Goal: Task Accomplishment & Management: Complete application form

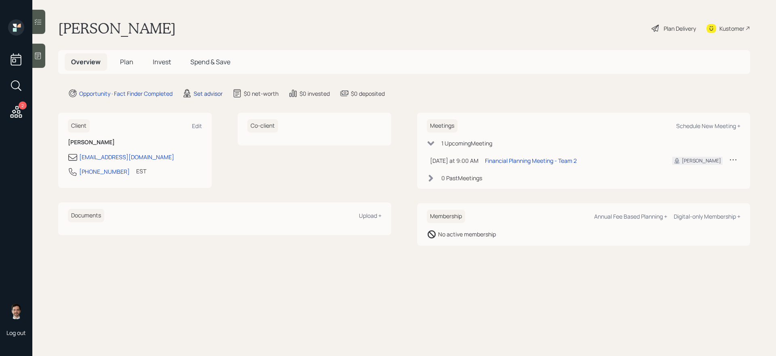
click at [209, 95] on div "Set advisor" at bounding box center [208, 93] width 29 height 8
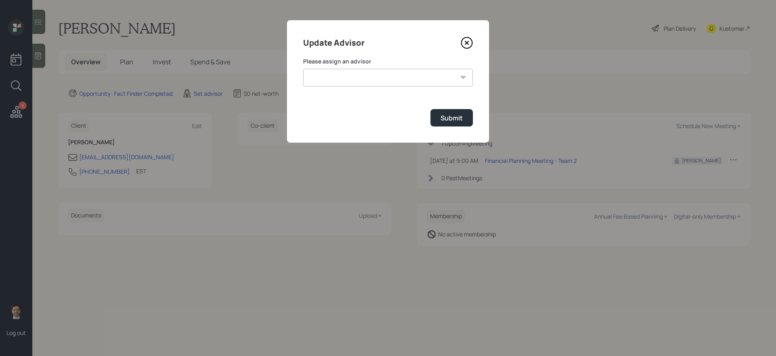
click at [364, 77] on select "[PERSON_NAME] [PERSON_NAME] End [PERSON_NAME] [PERSON_NAME] [PERSON_NAME] [PERS…" at bounding box center [388, 78] width 170 height 18
select select "ef6b64e1-8f62-4a74-b865-a7df4b35b836"
click at [303, 69] on select "[PERSON_NAME] [PERSON_NAME] End [PERSON_NAME] [PERSON_NAME] [PERSON_NAME] [PERS…" at bounding box center [388, 78] width 170 height 18
click at [438, 114] on button "Submit" at bounding box center [452, 117] width 42 height 17
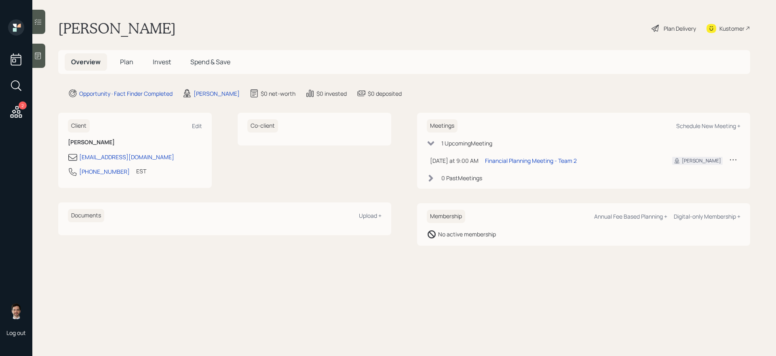
click at [129, 58] on span "Plan" at bounding box center [126, 61] width 13 height 9
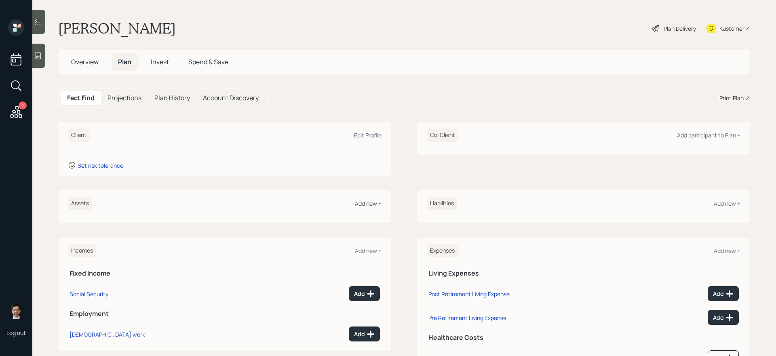
click at [368, 203] on div "Add new +" at bounding box center [368, 204] width 27 height 8
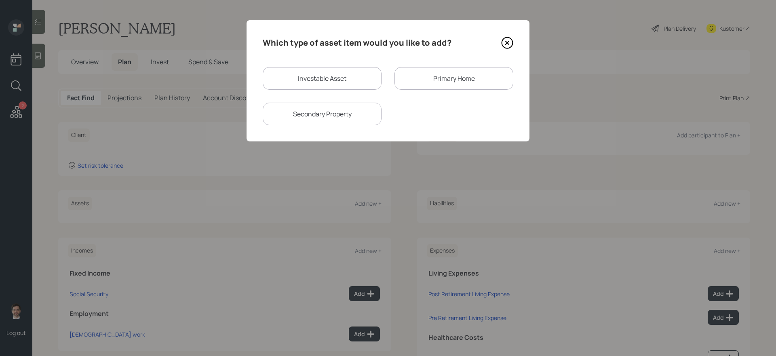
click at [319, 83] on div "Investable Asset" at bounding box center [322, 78] width 119 height 23
select select "taxable"
select select "balanced"
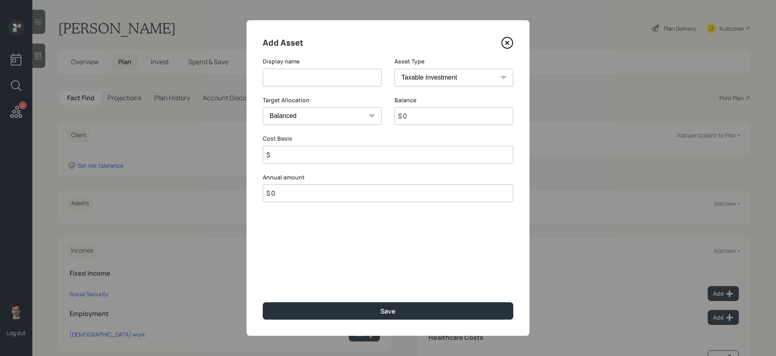
click at [319, 83] on input at bounding box center [322, 78] width 119 height 18
type input "IRA"
select select "ira"
type input "$"
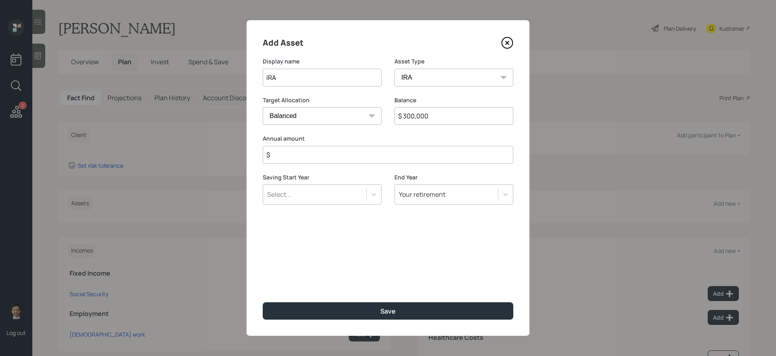
type input "$ 300,000"
type input "$ 0"
click at [263, 300] on button "Save" at bounding box center [388, 310] width 251 height 17
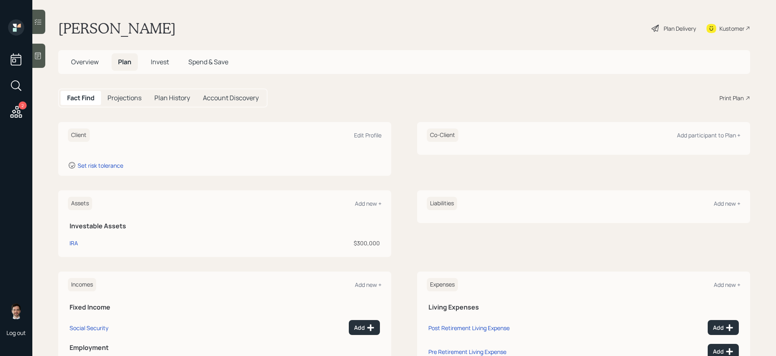
scroll to position [72, 0]
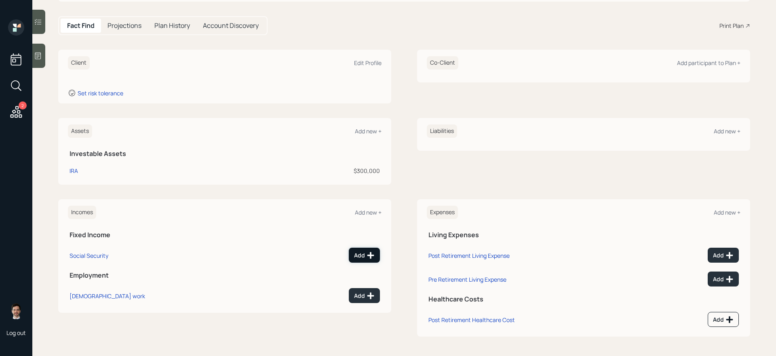
click at [368, 258] on icon at bounding box center [371, 256] width 8 height 8
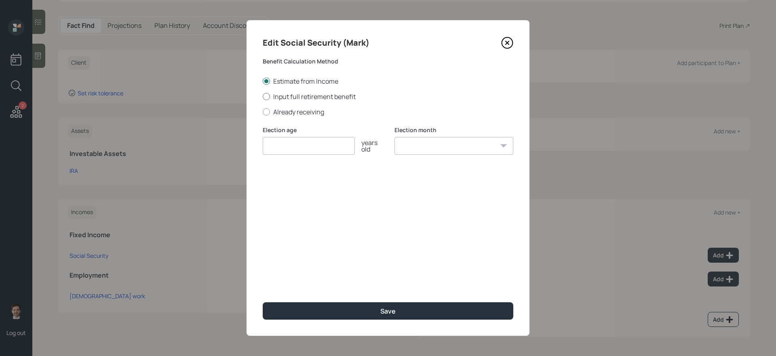
click at [322, 98] on label "Input full retirement benefit" at bounding box center [388, 96] width 251 height 9
click at [263, 97] on input "Input full retirement benefit" at bounding box center [262, 96] width 0 height 0
radio input "true"
click at [313, 112] on label "Already receiving" at bounding box center [388, 112] width 251 height 9
click at [263, 112] on input "Already receiving" at bounding box center [262, 112] width 0 height 0
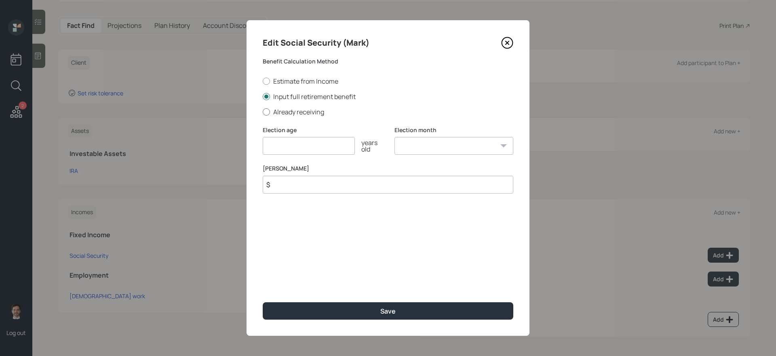
radio input "true"
click at [304, 148] on input "number" at bounding box center [309, 146] width 92 height 18
type input "67"
type input "$ 2,675"
click at [263, 300] on button "Save" at bounding box center [388, 310] width 251 height 17
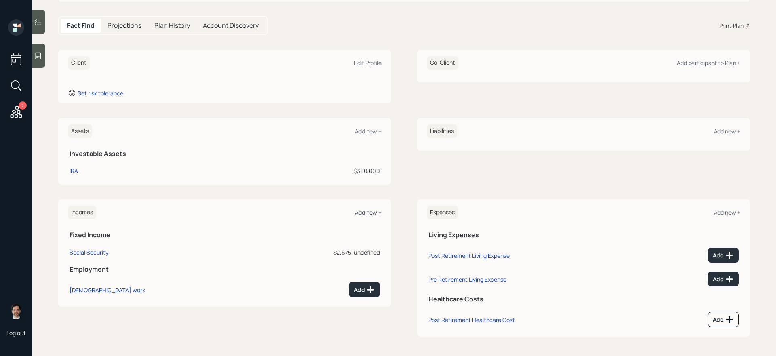
click at [372, 210] on div "Add new +" at bounding box center [368, 213] width 27 height 8
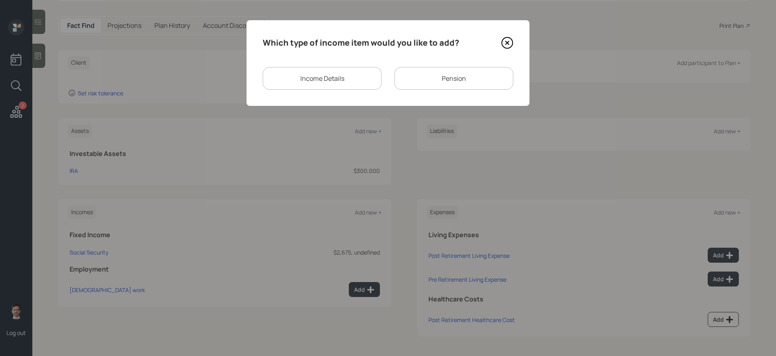
click at [451, 80] on div "Pension" at bounding box center [454, 78] width 119 height 23
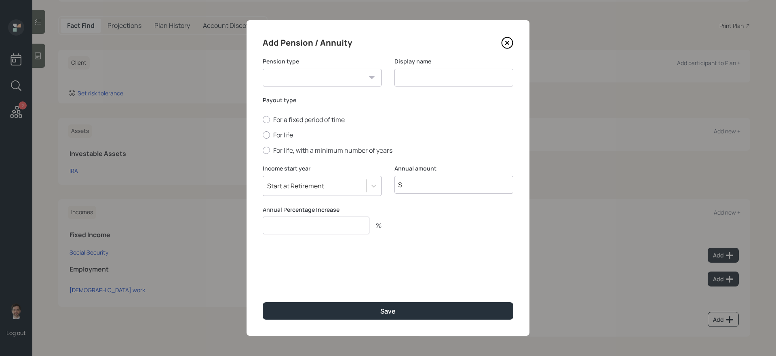
click at [336, 74] on select "Pension Annuity" at bounding box center [322, 78] width 119 height 18
select select "pension"
click at [263, 69] on select "Pension Annuity" at bounding box center [322, 78] width 119 height 18
click at [407, 73] on input at bounding box center [454, 78] width 119 height 18
type input "Pension"
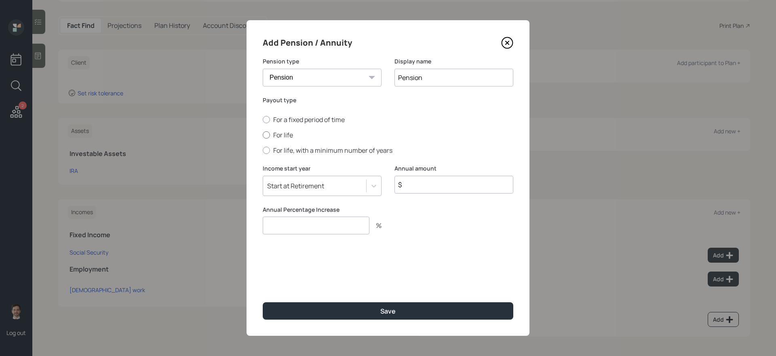
click at [284, 132] on label "For life" at bounding box center [388, 135] width 251 height 9
click at [263, 135] on input "For life" at bounding box center [262, 135] width 0 height 0
radio input "true"
click at [449, 184] on input "$" at bounding box center [454, 185] width 119 height 18
type input "$ 3,600"
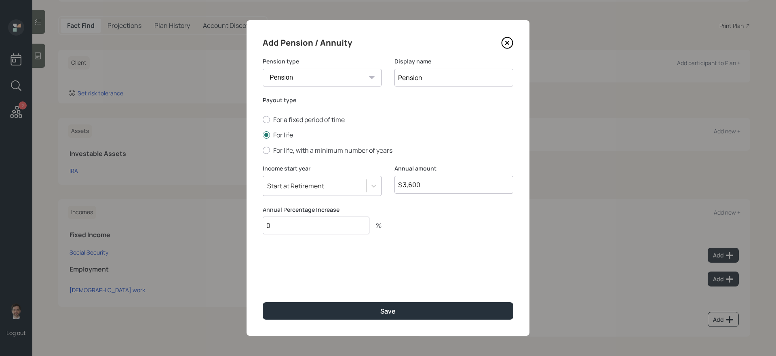
type input "0"
click at [263, 300] on button "Save" at bounding box center [388, 310] width 251 height 17
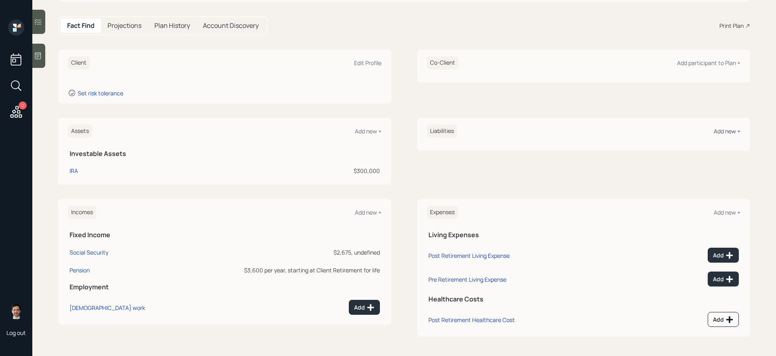
click at [594, 129] on div "Add new +" at bounding box center [727, 131] width 27 height 8
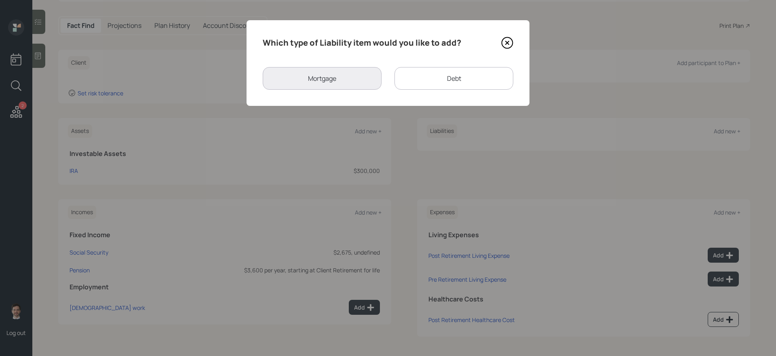
click at [436, 78] on div "Debt" at bounding box center [454, 78] width 119 height 23
select select "credit_card"
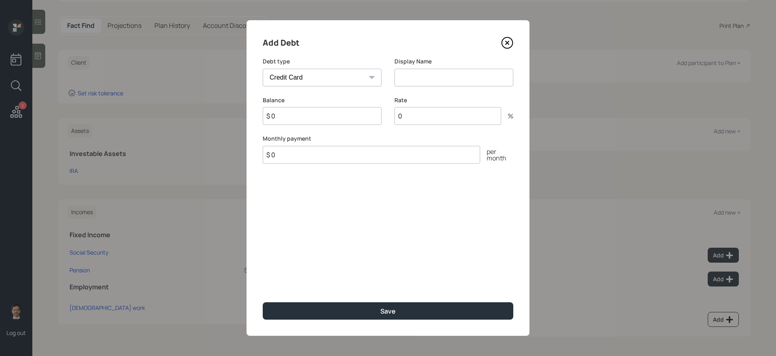
click at [399, 74] on input at bounding box center [454, 78] width 119 height 18
type input "CC Debt"
type input "$ 10,000"
click at [263, 300] on button "Save" at bounding box center [388, 310] width 251 height 17
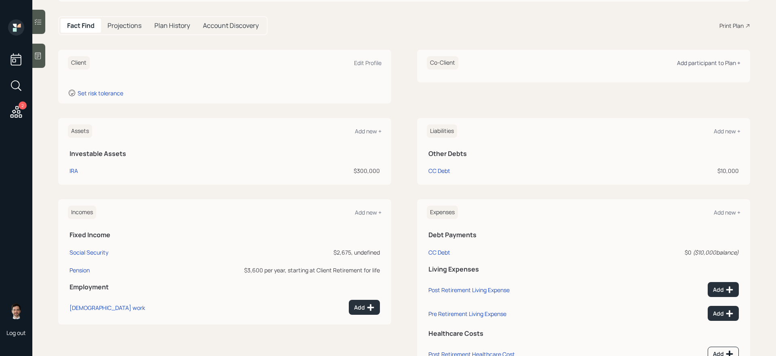
click at [594, 60] on div "Add participant to Plan +" at bounding box center [708, 63] width 63 height 8
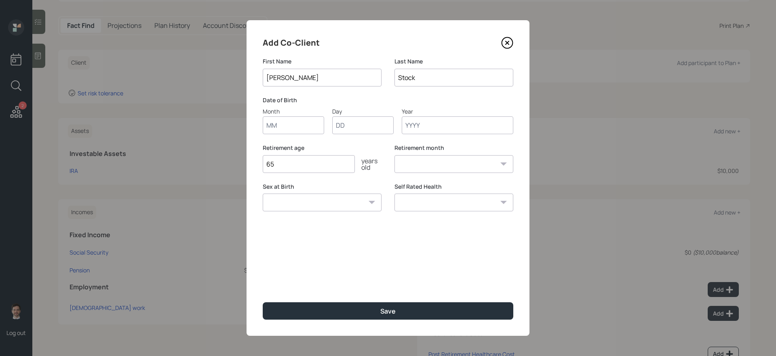
type input "[PERSON_NAME]"
type input "01"
type input "1952"
select select "1"
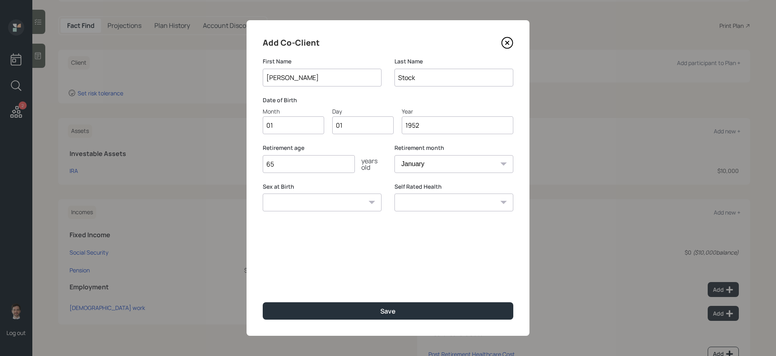
type input "1952"
click at [263, 300] on button "Save" at bounding box center [388, 310] width 251 height 17
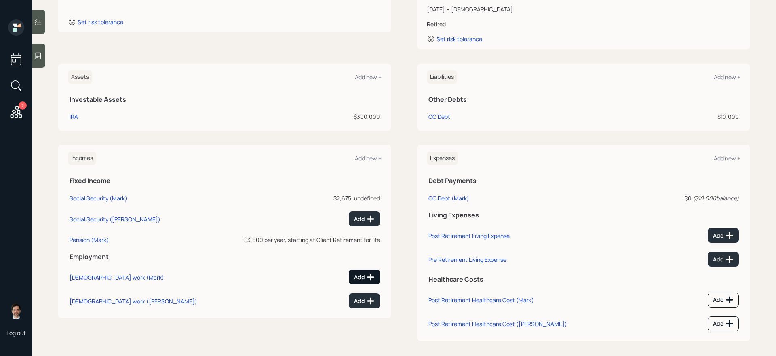
scroll to position [148, 0]
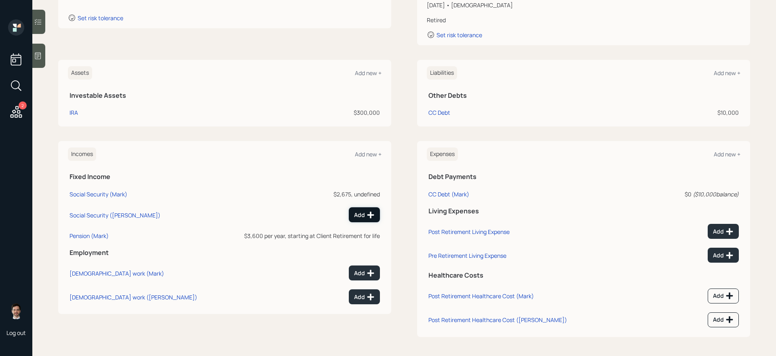
click at [362, 213] on div "Add" at bounding box center [364, 215] width 21 height 8
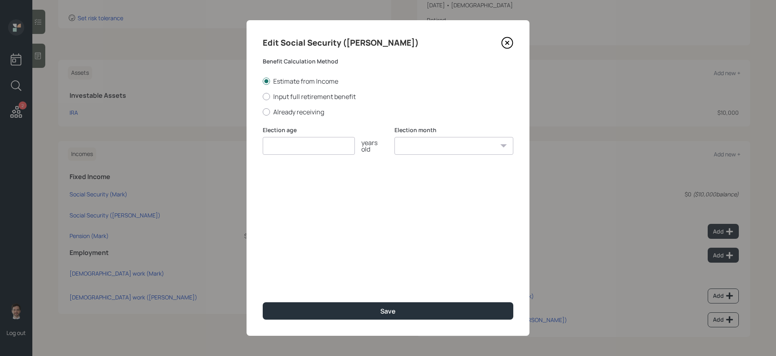
click at [323, 117] on div "Edit Social Security ([PERSON_NAME]) Benefit Calculation Method Estimate from I…" at bounding box center [388, 178] width 283 height 316
click at [319, 114] on label "Already receiving" at bounding box center [388, 112] width 251 height 9
click at [263, 112] on input "Already receiving" at bounding box center [262, 112] width 0 height 0
radio input "true"
click at [317, 143] on input "number" at bounding box center [309, 146] width 92 height 18
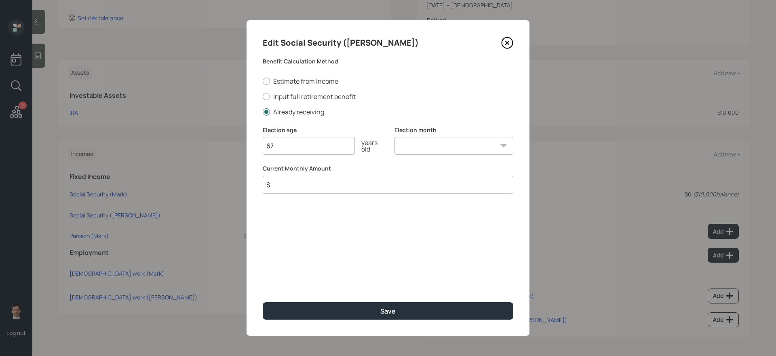
type input "67"
type input "$ 1,800"
click at [263, 300] on button "Save" at bounding box center [388, 310] width 251 height 17
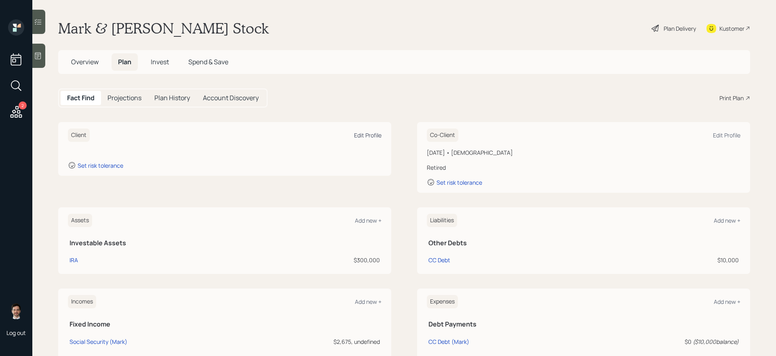
click at [370, 134] on div "Edit Profile" at bounding box center [367, 135] width 27 height 8
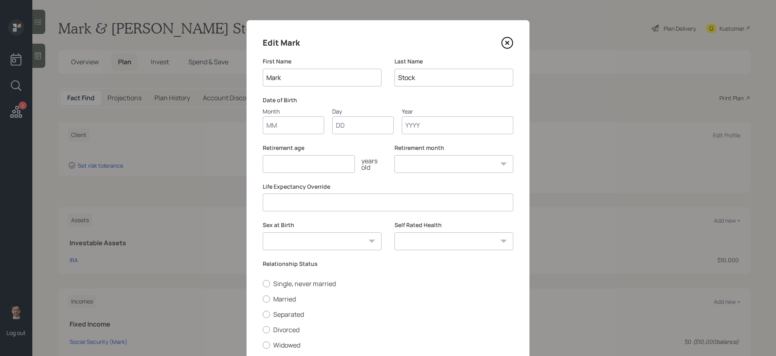
click at [306, 119] on input "Month" at bounding box center [293, 125] width 61 height 18
click at [305, 123] on input "Month" at bounding box center [293, 125] width 61 height 18
type input "05"
type input "12"
type input "1953"
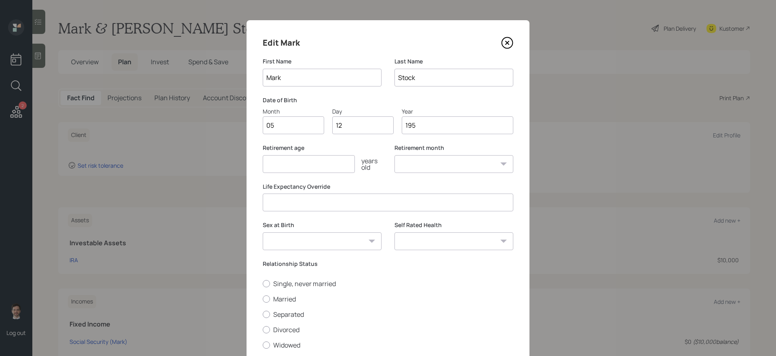
select select "5"
type input "1953"
click at [328, 167] on input "number" at bounding box center [309, 164] width 92 height 18
type input "65"
click at [284, 298] on label "Married" at bounding box center [388, 299] width 251 height 9
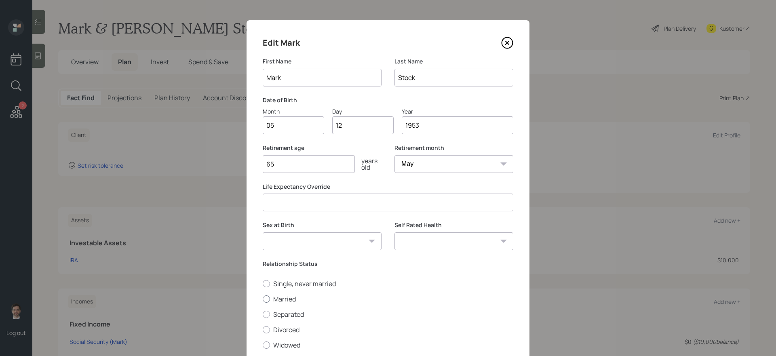
click at [263, 299] on input "Married" at bounding box center [262, 299] width 0 height 0
radio input "true"
click at [362, 244] on select "[DEMOGRAPHIC_DATA] [DEMOGRAPHIC_DATA] Other / Prefer not to say" at bounding box center [322, 242] width 119 height 18
select select "[DEMOGRAPHIC_DATA]"
click at [263, 233] on select "[DEMOGRAPHIC_DATA] [DEMOGRAPHIC_DATA] Other / Prefer not to say" at bounding box center [322, 242] width 119 height 18
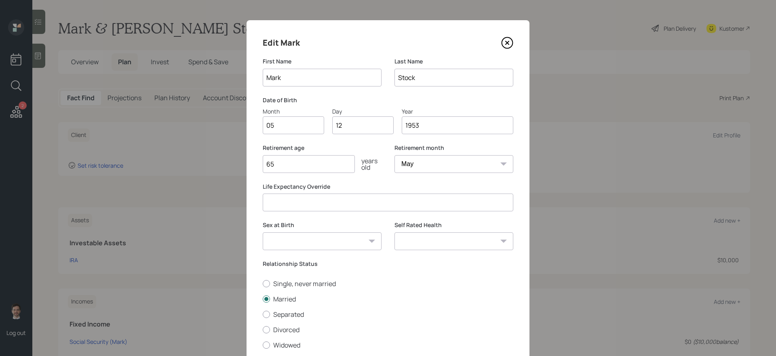
click at [433, 236] on select "Excellent Very Good Good Fair Poor" at bounding box center [454, 242] width 119 height 18
select select "good"
click at [395, 233] on select "Excellent Very Good Good Fair Poor" at bounding box center [454, 242] width 119 height 18
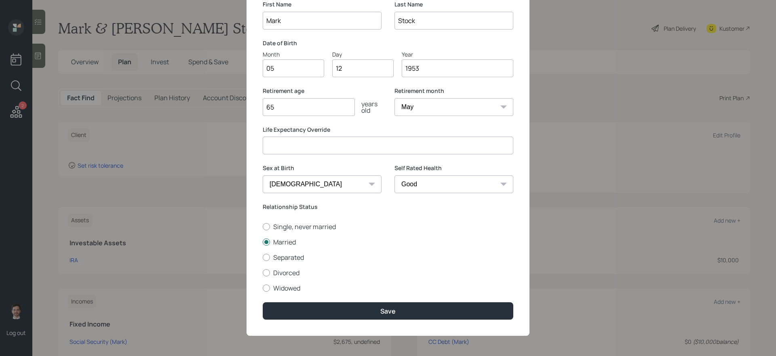
scroll to position [57, 0]
click at [364, 298] on div "Edit Mark First Name [PERSON_NAME] Last Name Stock Date of Birth Month 05 Day 1…" at bounding box center [388, 149] width 283 height 373
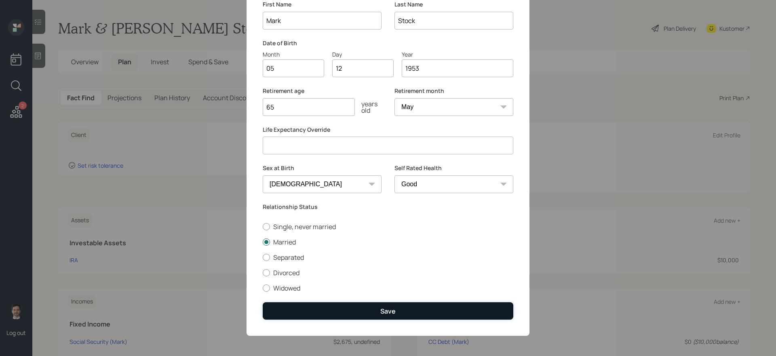
click at [363, 300] on button "Save" at bounding box center [388, 310] width 251 height 17
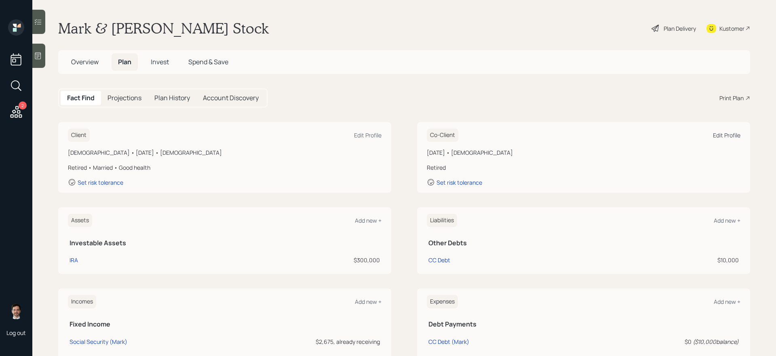
click at [594, 135] on div "Edit Profile" at bounding box center [726, 135] width 27 height 8
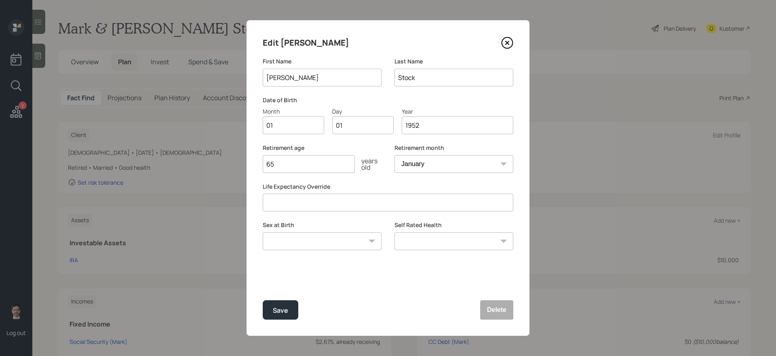
click at [309, 123] on input "01" at bounding box center [293, 125] width 61 height 18
type input "02"
type input "0"
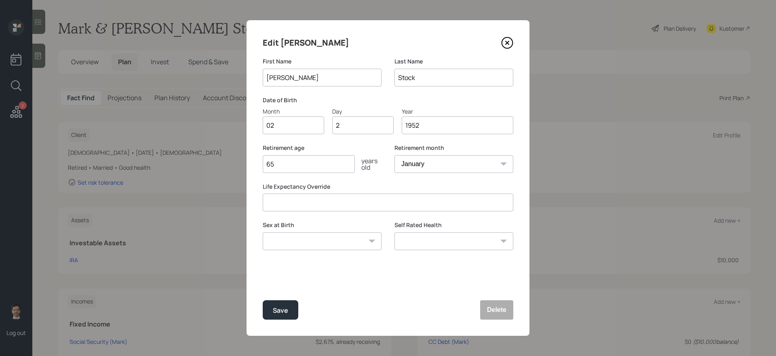
type input "23"
type input "1954"
click at [298, 164] on input "65" at bounding box center [309, 164] width 92 height 18
type input "6"
type input "75"
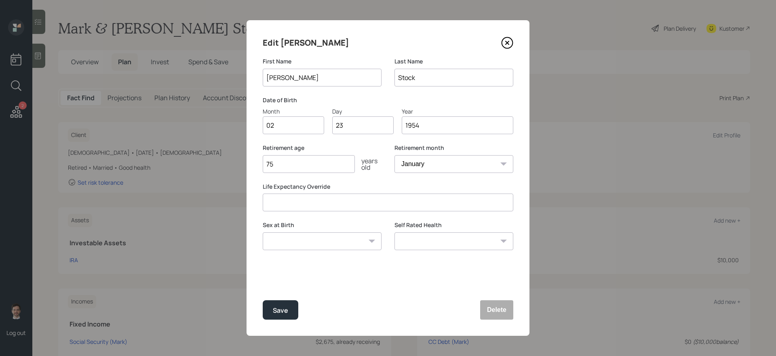
click at [337, 246] on select "[DEMOGRAPHIC_DATA] [DEMOGRAPHIC_DATA] Other / Prefer not to say" at bounding box center [322, 242] width 119 height 18
select select "[DEMOGRAPHIC_DATA]"
click at [263, 233] on select "[DEMOGRAPHIC_DATA] [DEMOGRAPHIC_DATA] Other / Prefer not to say" at bounding box center [322, 242] width 119 height 18
click at [428, 249] on select "Excellent Very Good Good Fair Poor" at bounding box center [454, 242] width 119 height 18
select select "good"
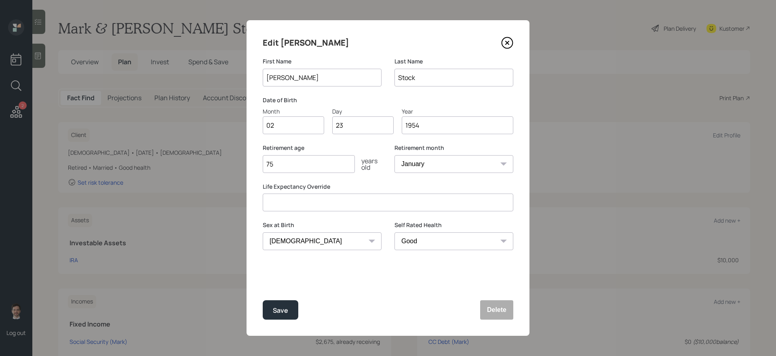
click at [395, 233] on select "Excellent Very Good Good Fair Poor" at bounding box center [454, 242] width 119 height 18
click at [279, 300] on button "Save" at bounding box center [281, 309] width 36 height 19
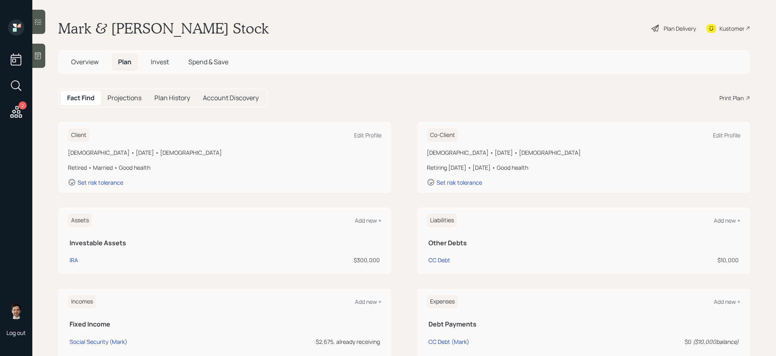
click at [594, 29] on div "Plan Delivery" at bounding box center [680, 28] width 32 height 8
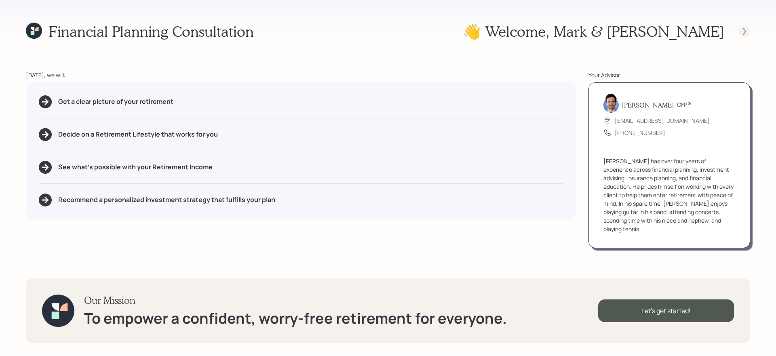
click at [594, 34] on icon at bounding box center [745, 31] width 8 height 8
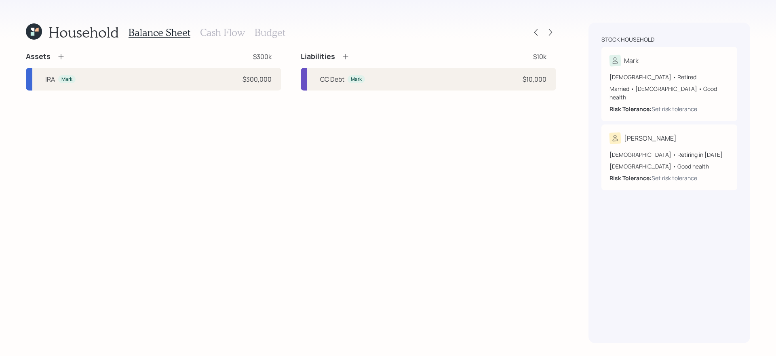
click at [64, 57] on icon at bounding box center [61, 57] width 8 height 8
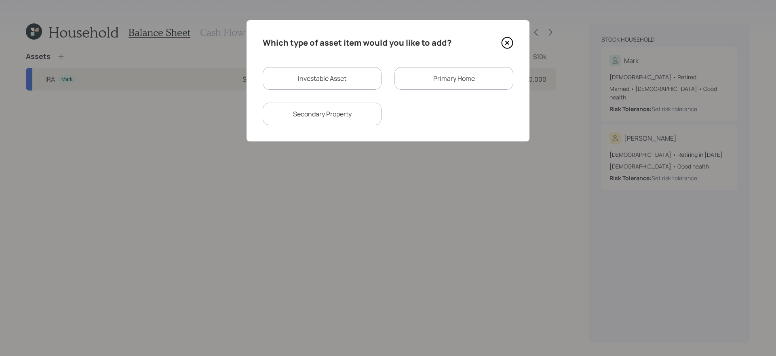
click at [318, 74] on div "Investable Asset" at bounding box center [322, 78] width 119 height 23
select select "taxable"
select select "balanced"
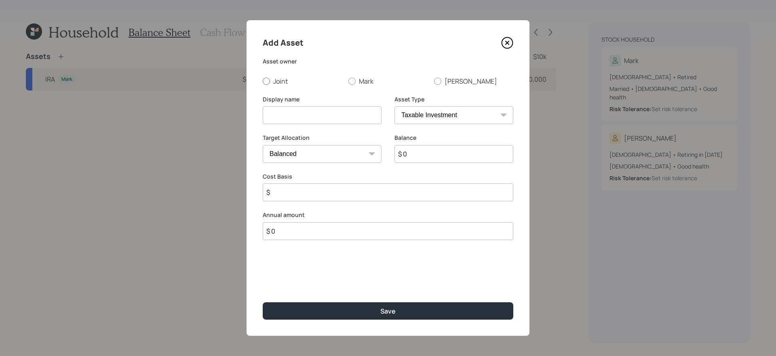
click at [281, 82] on label "Joint" at bounding box center [302, 81] width 79 height 9
click at [263, 81] on input "Joint" at bounding box center [262, 81] width 0 height 0
radio input "true"
click at [298, 115] on input at bounding box center [322, 115] width 119 height 18
type input "Checking"
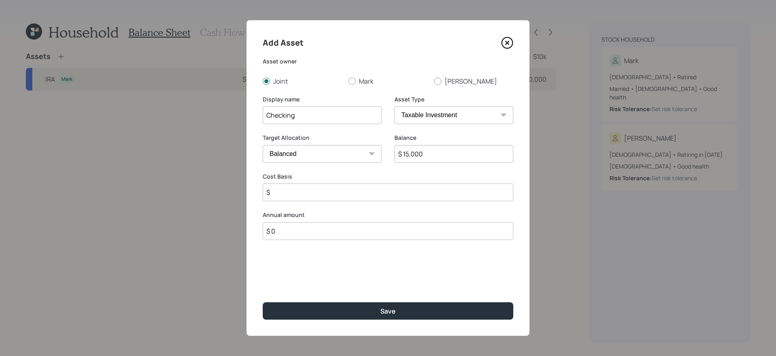
type input "$ 15,000"
click at [452, 110] on select "SEP [PERSON_NAME] IRA 401(k) [PERSON_NAME] 401(k) 403(b) [PERSON_NAME] 403(b) 4…" at bounding box center [454, 115] width 119 height 18
select select "emergency_fund"
click at [395, 106] on select "SEP [PERSON_NAME] IRA 401(k) [PERSON_NAME] 401(k) 403(b) [PERSON_NAME] 403(b) 4…" at bounding box center [454, 115] width 119 height 18
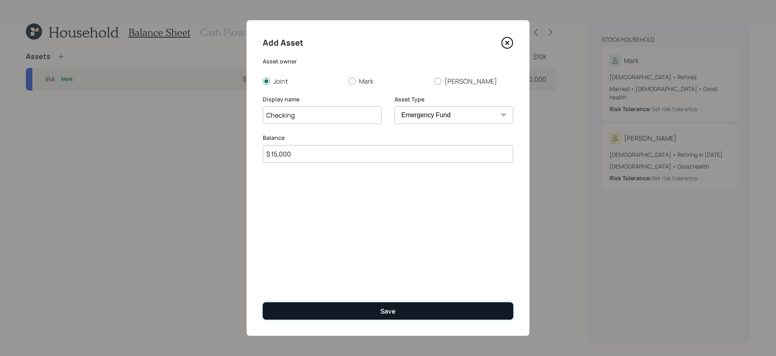
click at [383, 300] on div "Save" at bounding box center [388, 311] width 15 height 9
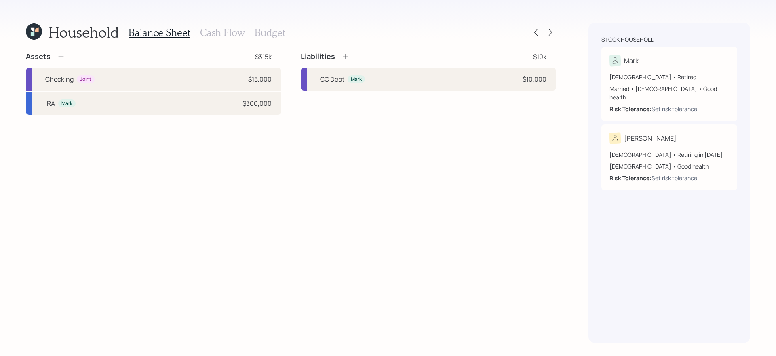
click at [127, 182] on div "Assets $315k Checking Joint $15,000 IRA Mark $300,000 Liabilities $10k CC Debt …" at bounding box center [291, 198] width 531 height 292
click at [58, 58] on icon at bounding box center [61, 57] width 8 height 8
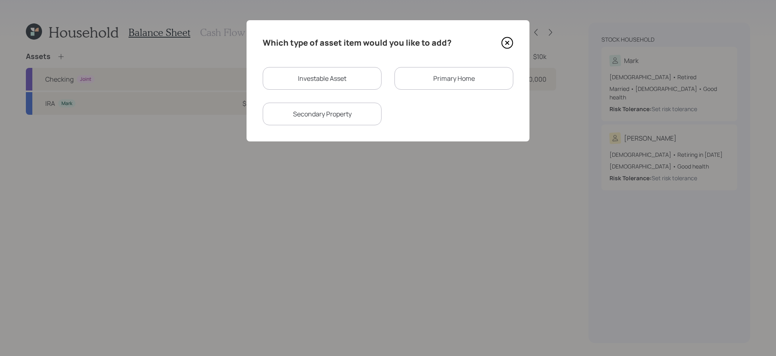
click at [445, 76] on div "Primary Home" at bounding box center [454, 78] width 119 height 23
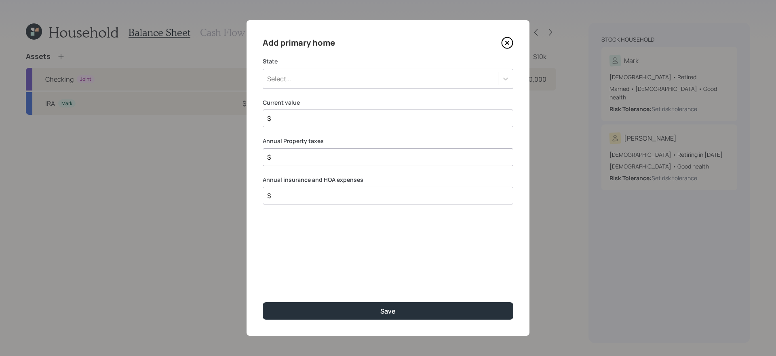
click at [362, 79] on div "Select..." at bounding box center [380, 79] width 235 height 14
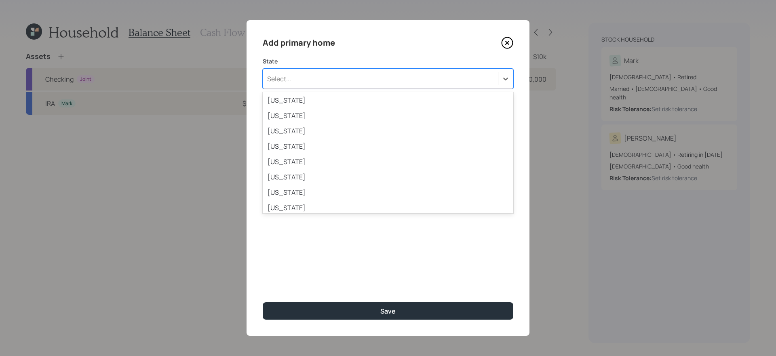
scroll to position [370, 0]
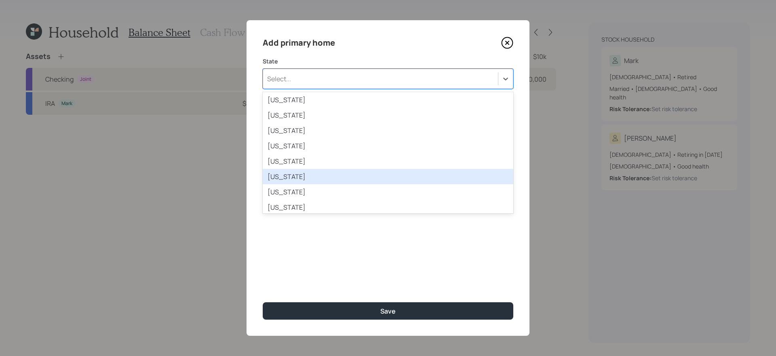
click at [322, 174] on div "[US_STATE]" at bounding box center [388, 176] width 251 height 15
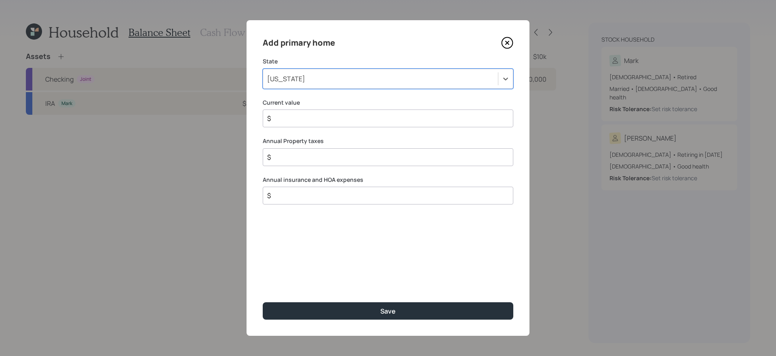
click at [342, 116] on input "$" at bounding box center [384, 119] width 237 height 10
type input "$ 320,000"
type input "$ 6,000"
type input "$ 2,100"
click at [263, 300] on button "Save" at bounding box center [388, 310] width 251 height 17
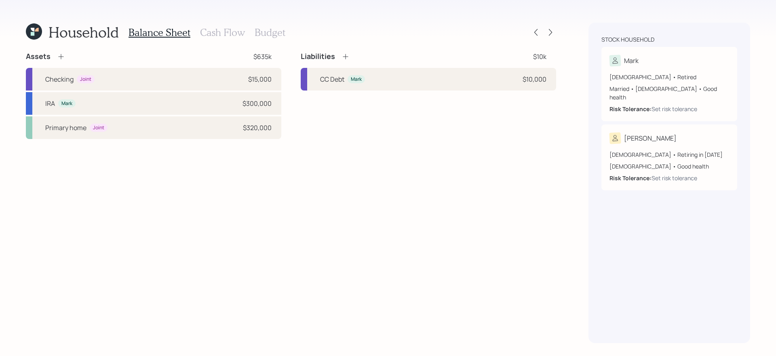
click at [352, 199] on div "Assets $635k Checking Joint $15,000 IRA Mark $300,000 Primary home Joint $320,0…" at bounding box center [291, 198] width 531 height 292
click at [342, 57] on icon at bounding box center [346, 57] width 8 height 8
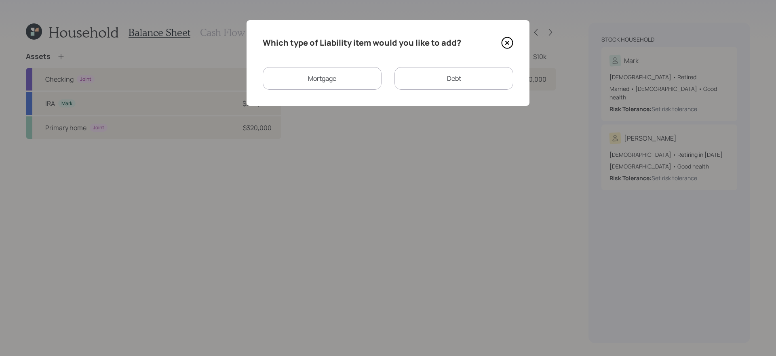
click at [336, 79] on div "Mortgage" at bounding box center [322, 78] width 119 height 23
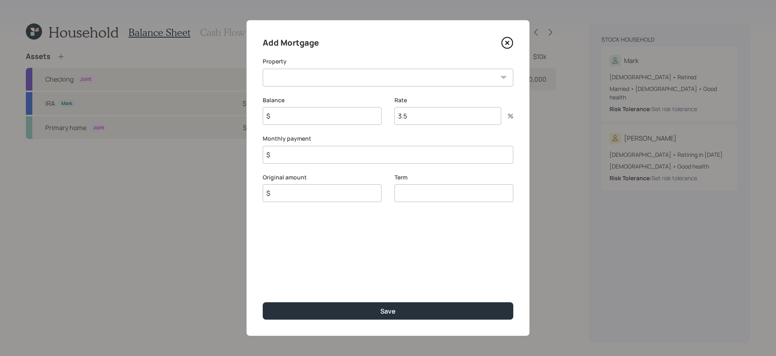
click at [315, 77] on select "NJ Primary home" at bounding box center [388, 78] width 251 height 18
select select "294beb8e-4c86-4d5f-a58d-6917a8f994ac"
click at [263, 69] on select "NJ Primary home" at bounding box center [388, 78] width 251 height 18
click at [305, 121] on input "$" at bounding box center [322, 116] width 119 height 18
type input "$ 197,000"
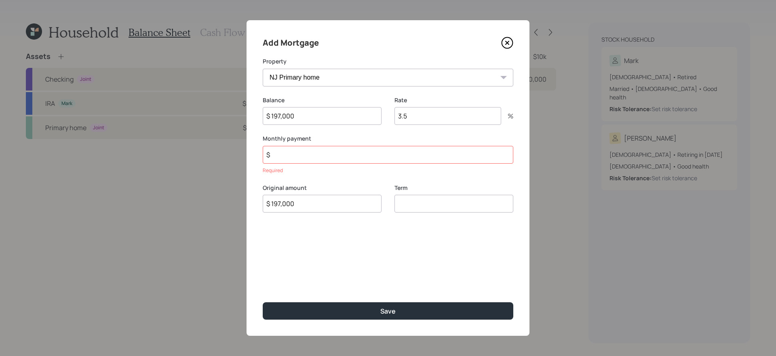
type input "$ 197,000"
type input "30"
type input "$ 1,600"
type input "4"
click at [263, 300] on button "Save" at bounding box center [388, 310] width 251 height 17
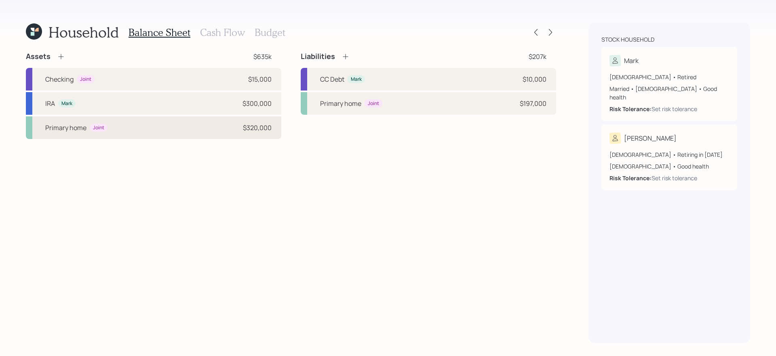
click at [207, 131] on div "Primary home Joint $320,000" at bounding box center [154, 127] width 256 height 23
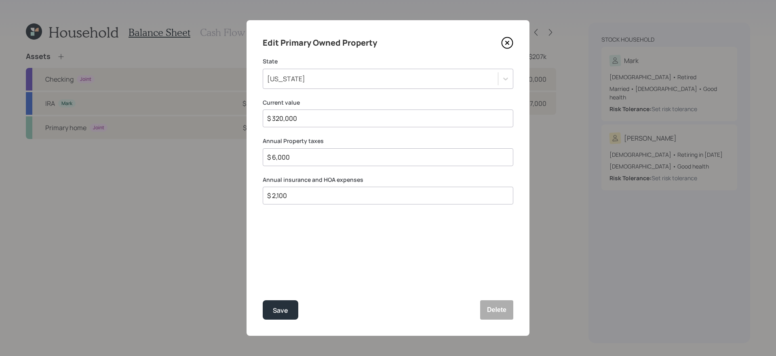
click at [510, 38] on icon at bounding box center [507, 43] width 12 height 12
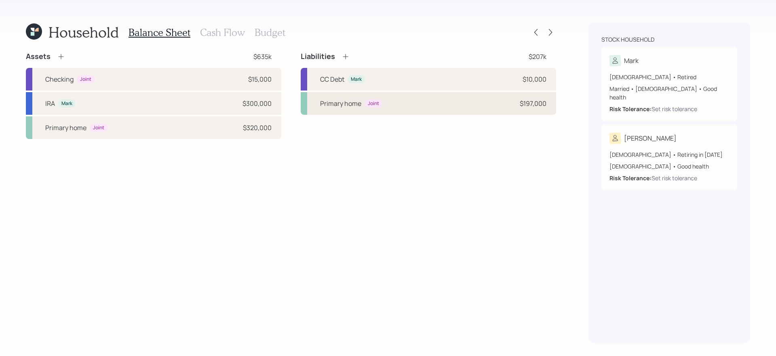
click at [433, 111] on div "Primary home Joint $197,000" at bounding box center [429, 103] width 256 height 23
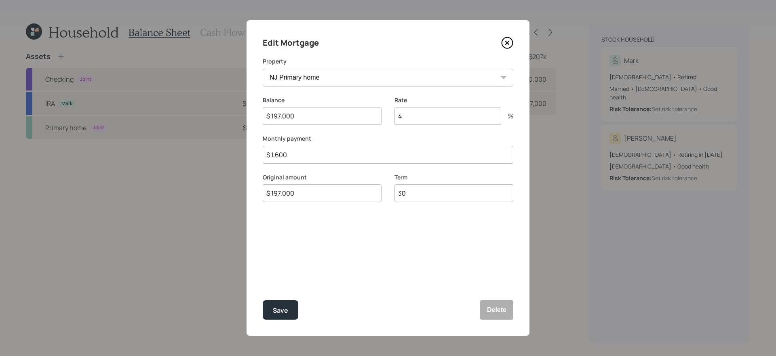
click at [323, 152] on input "$ 1,600" at bounding box center [388, 155] width 251 height 18
type input "$ 9,256"
click at [263, 300] on button "Save" at bounding box center [281, 309] width 36 height 19
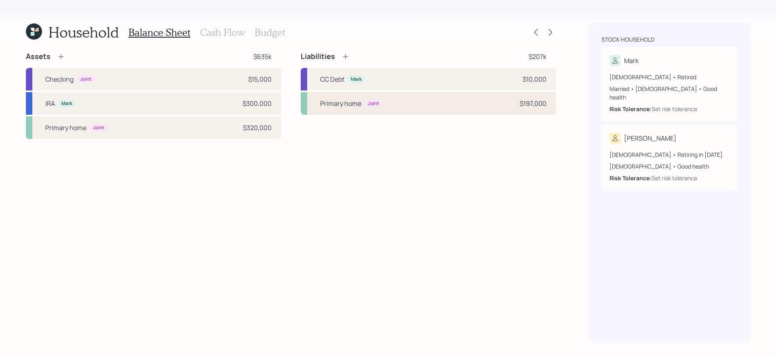
click at [396, 99] on div "Primary home Joint $197,000" at bounding box center [429, 103] width 256 height 23
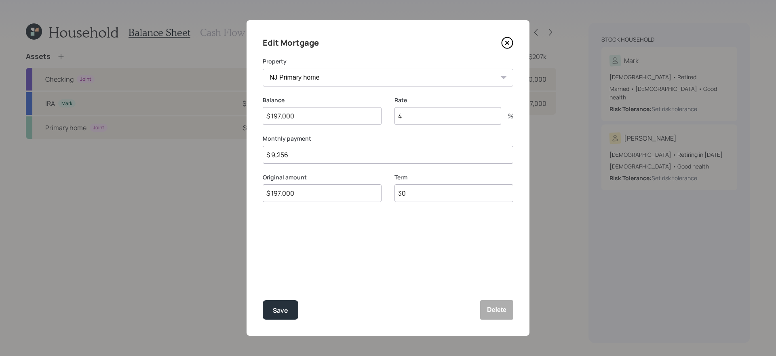
click at [348, 158] on input "$ 9,256" at bounding box center [388, 155] width 251 height 18
type input "$ 925"
click at [263, 300] on button "Save" at bounding box center [281, 309] width 36 height 19
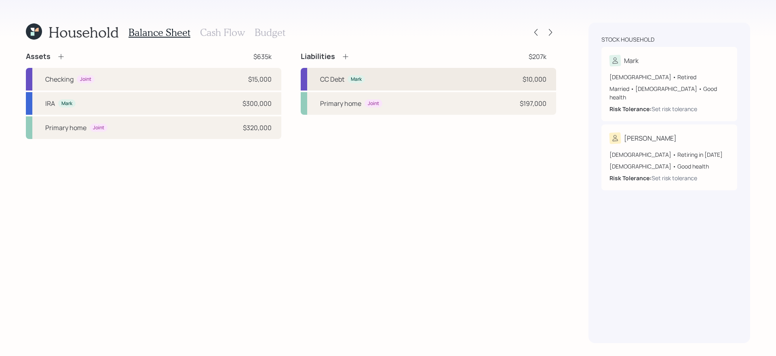
click at [399, 81] on div "CC Debt Mark $10,000" at bounding box center [429, 79] width 256 height 23
select select "credit_card"
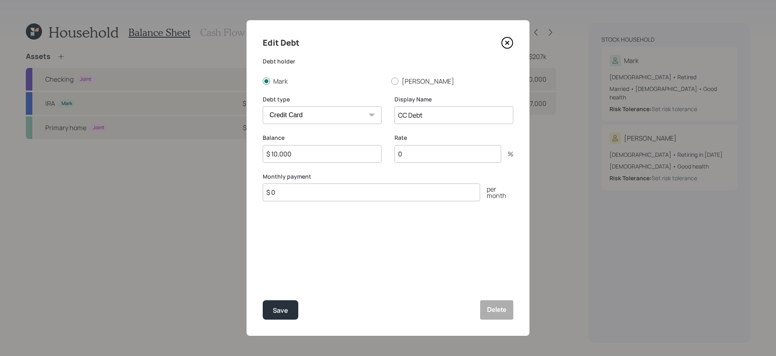
click at [428, 149] on input "0" at bounding box center [448, 154] width 107 height 18
click at [475, 144] on div "Rate 210 % Please enter a percentage less than 100%" at bounding box center [454, 154] width 119 height 40
click at [469, 156] on input "210" at bounding box center [448, 154] width 107 height 18
type input "21"
type input "$ 150"
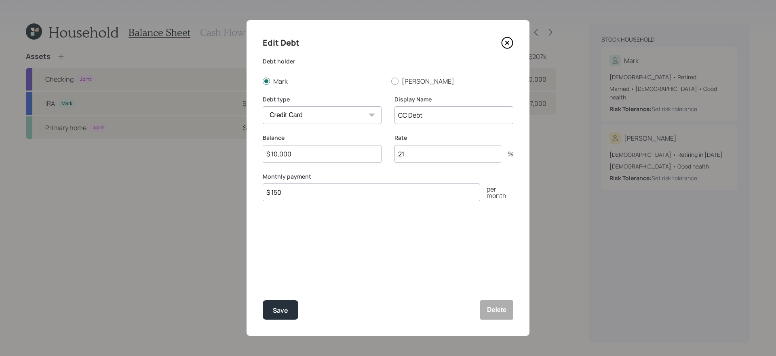
click at [263, 300] on button "Save" at bounding box center [281, 309] width 36 height 19
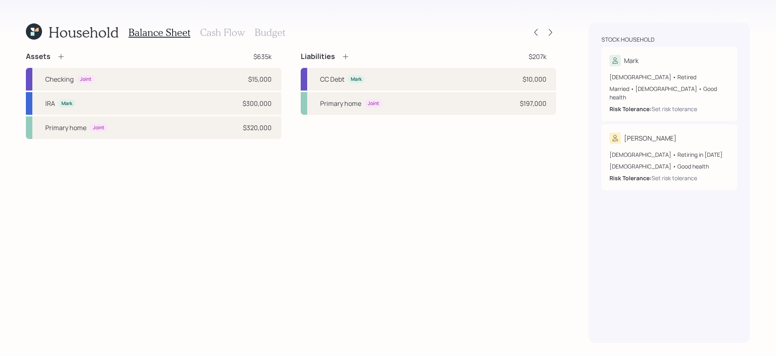
click at [420, 148] on div "Assets $635k Checking Joint $15,000 IRA Mark $300,000 Primary home Joint $320,0…" at bounding box center [291, 198] width 531 height 292
click at [343, 54] on icon at bounding box center [346, 57] width 8 height 8
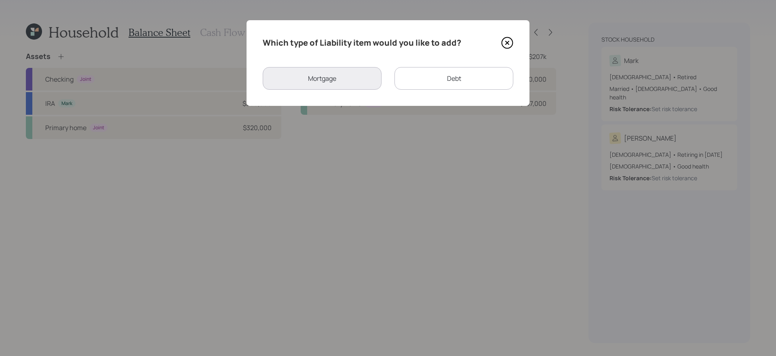
click at [426, 73] on div "Debt" at bounding box center [454, 78] width 119 height 23
select select "credit_card"
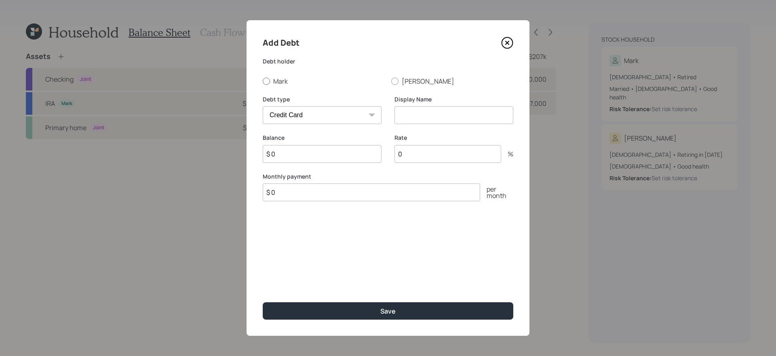
click at [292, 77] on label "Mark" at bounding box center [324, 81] width 122 height 9
click at [263, 81] on input "Mark" at bounding box center [262, 81] width 0 height 0
radio input "true"
click at [313, 126] on div "Debt type Car Credit Card Medical Student Other" at bounding box center [322, 114] width 119 height 39
click at [313, 116] on select "Car Credit Card Medical Student Other" at bounding box center [322, 115] width 119 height 18
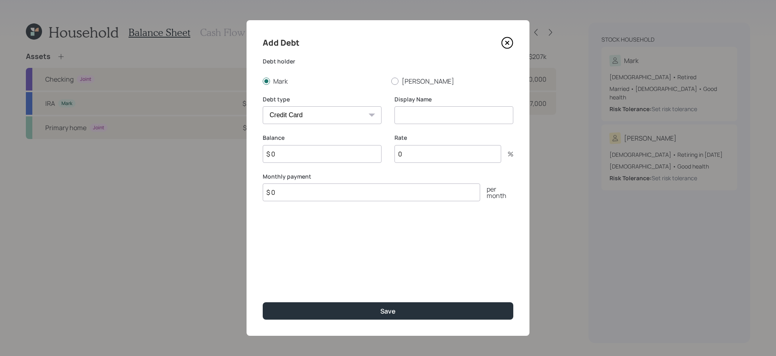
select select "car"
click at [263, 106] on select "Car Credit Card Medical Student Other" at bounding box center [322, 115] width 119 height 18
click at [453, 115] on input at bounding box center [454, 115] width 119 height 18
type input "Car Loan"
type input "$ 12,000"
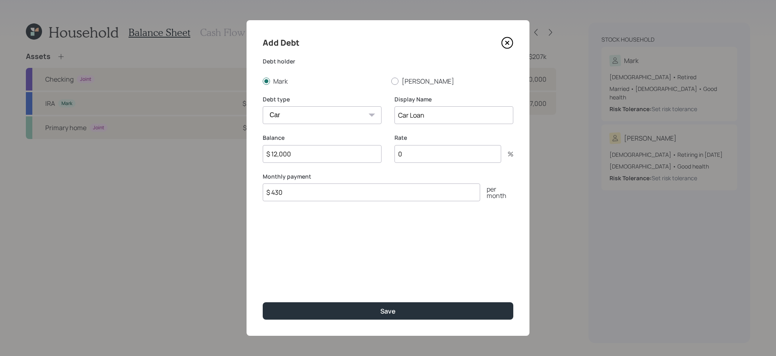
type input "$ 430"
type input "6"
click at [263, 300] on button "Save" at bounding box center [388, 310] width 251 height 17
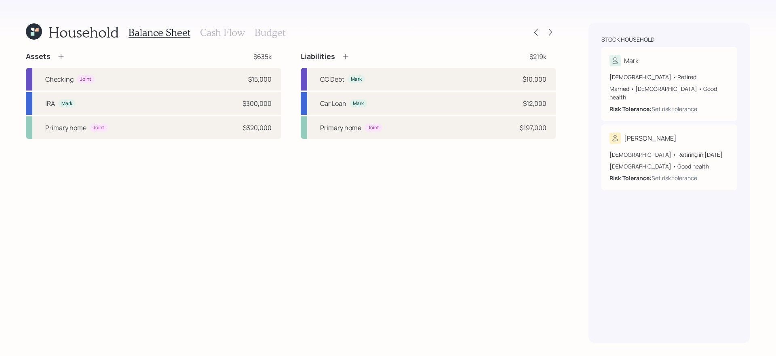
click at [334, 191] on div "Assets $635k Checking Joint $15,000 IRA Mark $300,000 Primary home Joint $320,0…" at bounding box center [291, 198] width 531 height 292
click at [220, 34] on h3 "Cash Flow" at bounding box center [222, 33] width 45 height 12
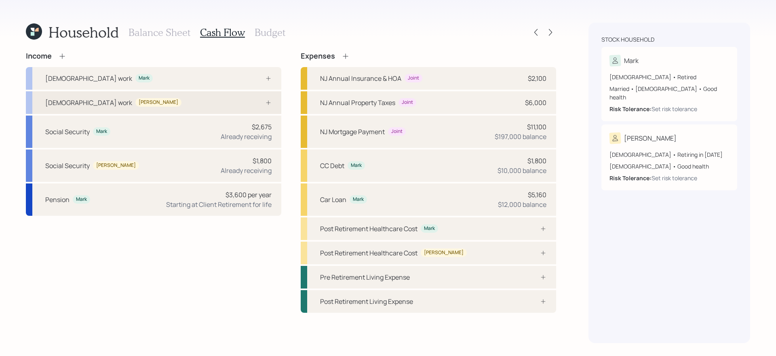
click at [232, 96] on div "[DEMOGRAPHIC_DATA] work [PERSON_NAME]" at bounding box center [154, 102] width 256 height 23
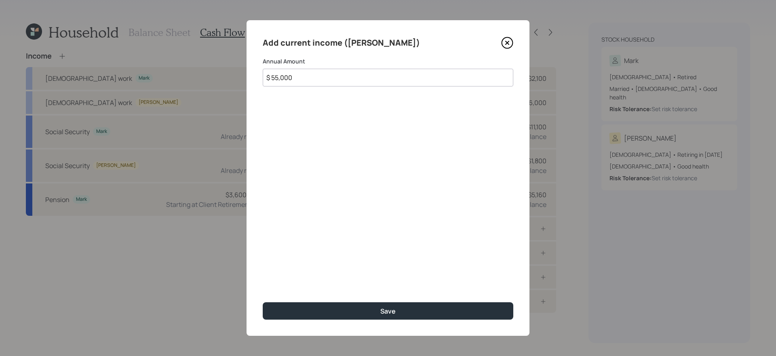
type input "$ 55,000"
click at [263, 300] on button "Save" at bounding box center [388, 310] width 251 height 17
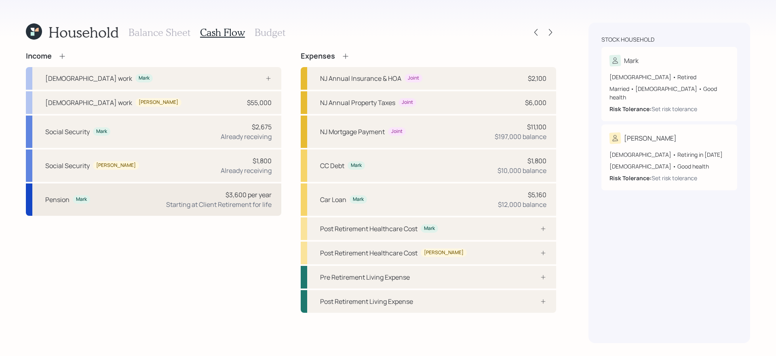
click at [173, 198] on div "$3,600 per year Starting at Client Retirement for life" at bounding box center [219, 199] width 106 height 19
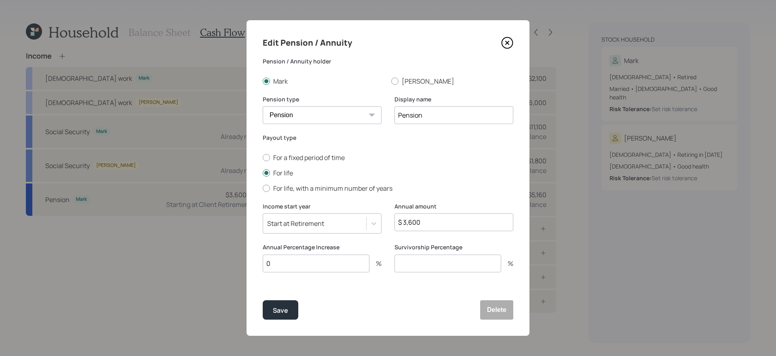
click at [506, 41] on icon at bounding box center [507, 42] width 3 height 3
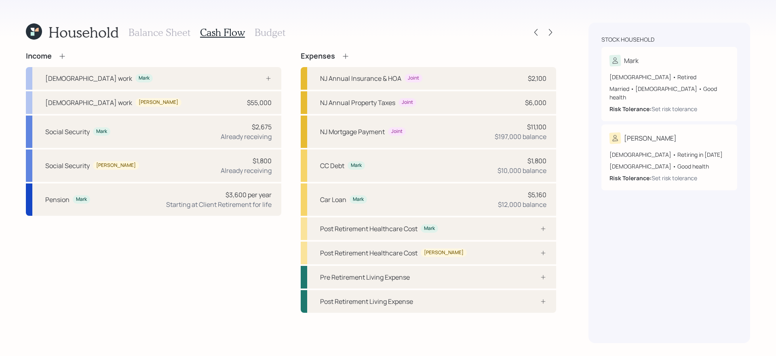
click at [280, 252] on div "Income [DEMOGRAPHIC_DATA] work Mark [DEMOGRAPHIC_DATA] work [PERSON_NAME] $55,0…" at bounding box center [154, 182] width 256 height 261
click at [63, 55] on icon at bounding box center [62, 56] width 8 height 8
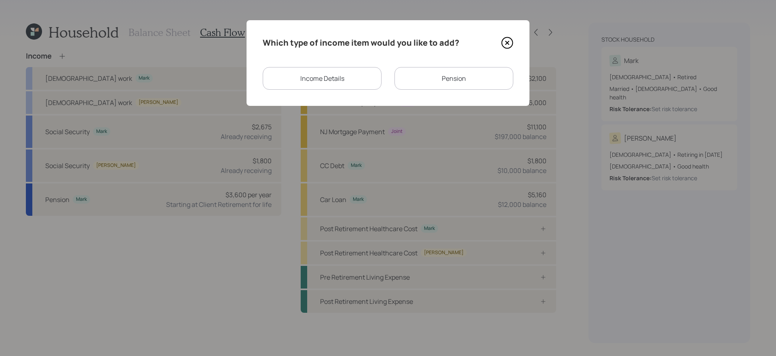
click at [347, 72] on div "Income Details" at bounding box center [322, 78] width 119 height 23
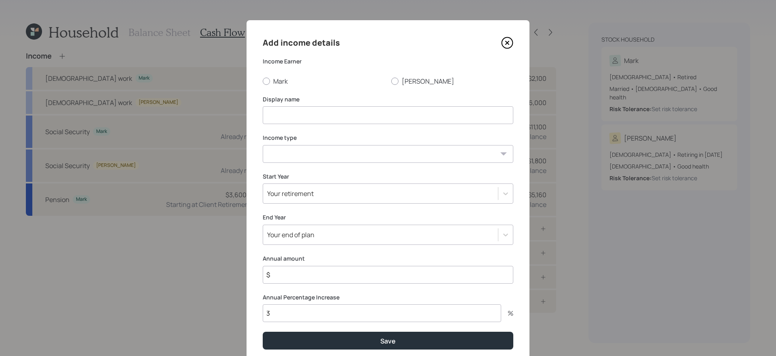
click at [412, 85] on div "Add income details Income Earner [PERSON_NAME] [PERSON_NAME] Display name Incom…" at bounding box center [388, 193] width 283 height 346
click at [406, 81] on label "[PERSON_NAME]" at bounding box center [452, 81] width 122 height 9
click at [391, 81] on input "[PERSON_NAME]" at bounding box center [391, 81] width 0 height 0
radio input "true"
click at [374, 112] on input at bounding box center [388, 115] width 251 height 18
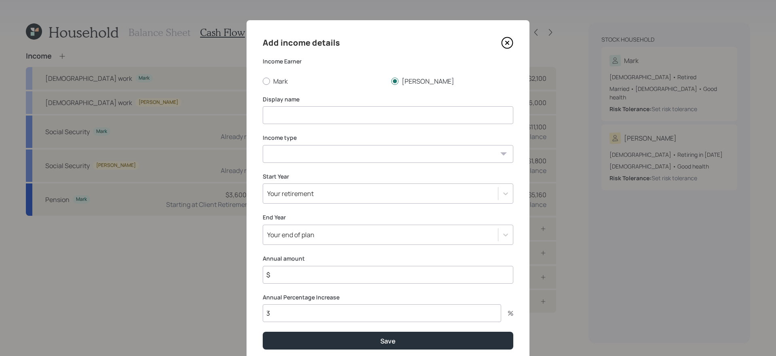
click at [330, 276] on input "$" at bounding box center [388, 275] width 251 height 18
type input "$ 9,780"
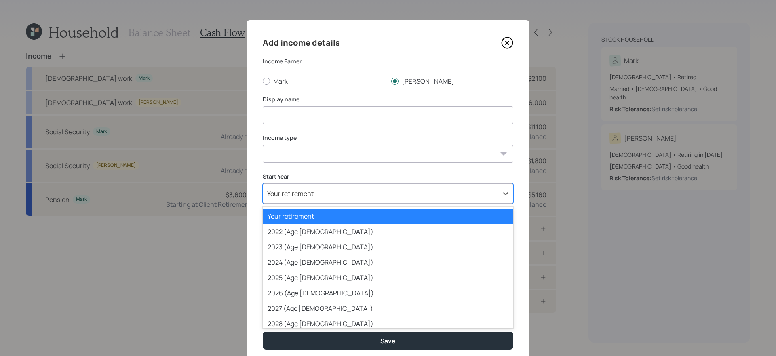
click at [366, 189] on div "Your retirement" at bounding box center [380, 194] width 235 height 14
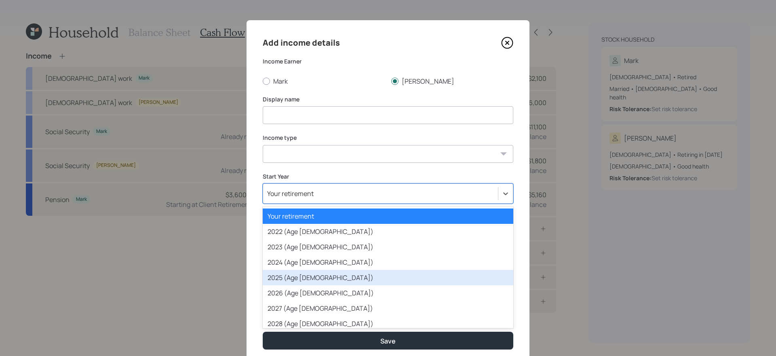
click at [336, 278] on div "2025 (Age [DEMOGRAPHIC_DATA])" at bounding box center [388, 277] width 251 height 15
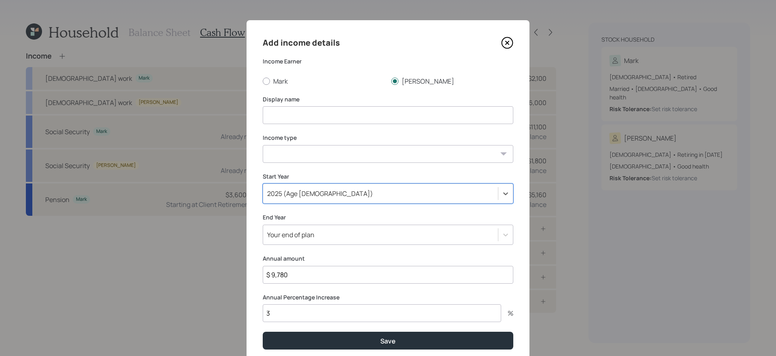
scroll to position [30, 0]
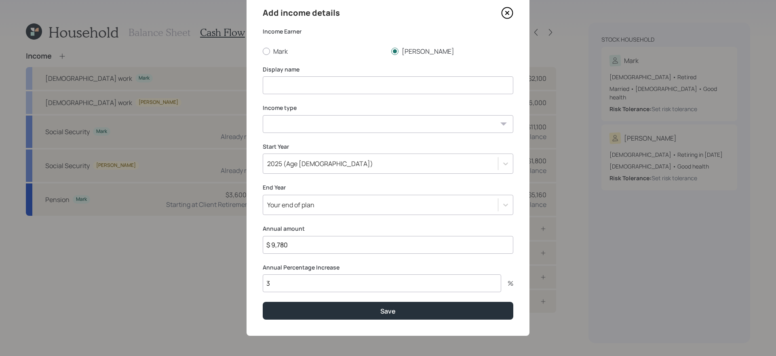
click at [333, 85] on input at bounding box center [388, 85] width 251 height 18
type input "Pension from Ex-Husband"
click at [305, 125] on select "[DEMOGRAPHIC_DATA] work [DEMOGRAPHIC_DATA] work Self employment Other" at bounding box center [388, 124] width 251 height 18
select select "other"
click at [263, 115] on select "[DEMOGRAPHIC_DATA] work [DEMOGRAPHIC_DATA] work Self employment Other" at bounding box center [388, 124] width 251 height 18
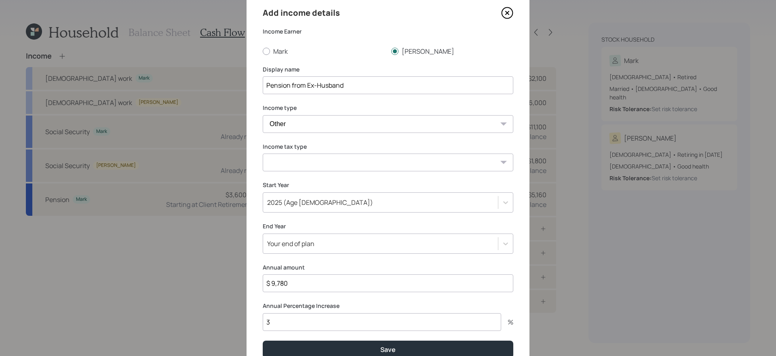
click at [302, 160] on select "Tax-free Earned Self Employment Alimony Royalties Pension / Annuity Interest Di…" at bounding box center [388, 163] width 251 height 18
select select "tax_free"
click at [263, 154] on select "Tax-free Earned Self Employment Alimony Royalties Pension / Annuity Interest Di…" at bounding box center [388, 163] width 251 height 18
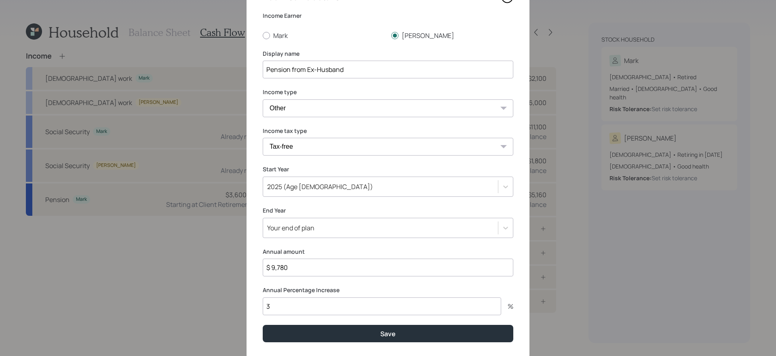
click at [343, 235] on div "Add income details Income Earner Mark [PERSON_NAME] Display name Pension from E…" at bounding box center [388, 167] width 283 height 384
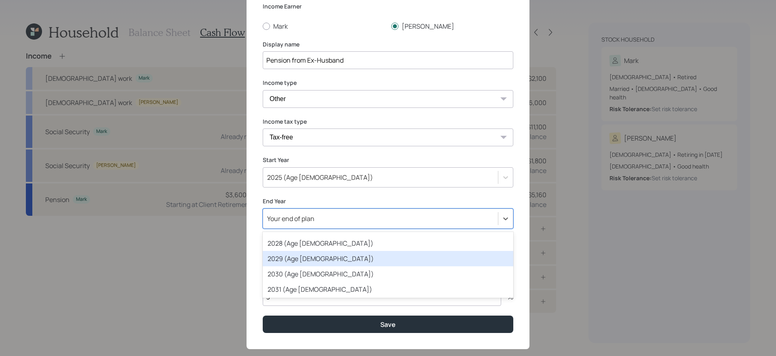
scroll to position [121, 0]
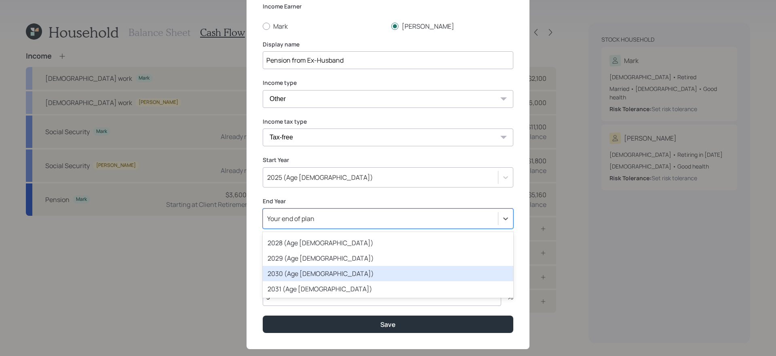
click at [336, 277] on div "2030 (Age [DEMOGRAPHIC_DATA])" at bounding box center [388, 273] width 251 height 15
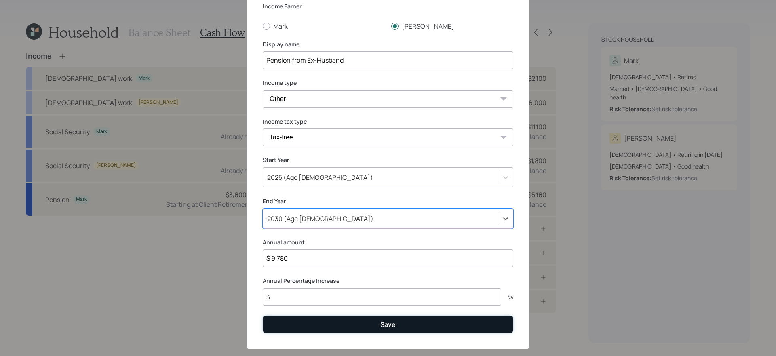
click at [332, 300] on button "Save" at bounding box center [388, 324] width 251 height 17
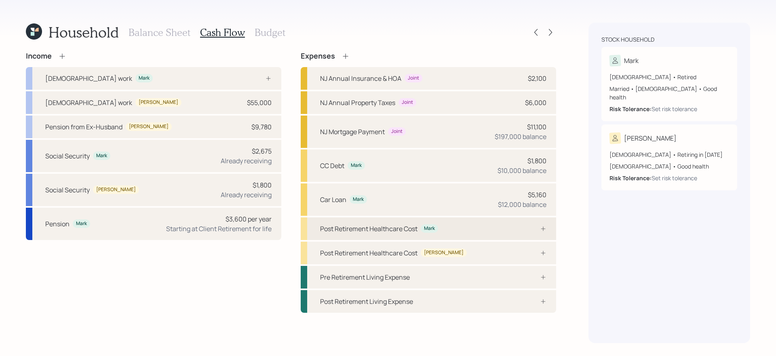
click at [474, 235] on div "Post Retirement Healthcare Cost Mark" at bounding box center [429, 229] width 256 height 23
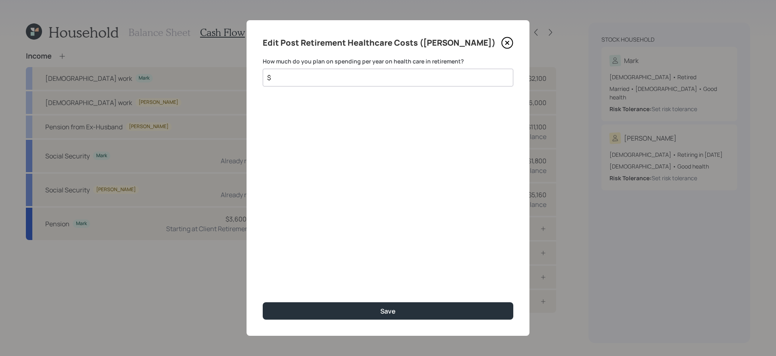
click at [407, 80] on input "$" at bounding box center [384, 78] width 237 height 10
type input "$ 4,500"
click at [263, 300] on button "Save" at bounding box center [388, 310] width 251 height 17
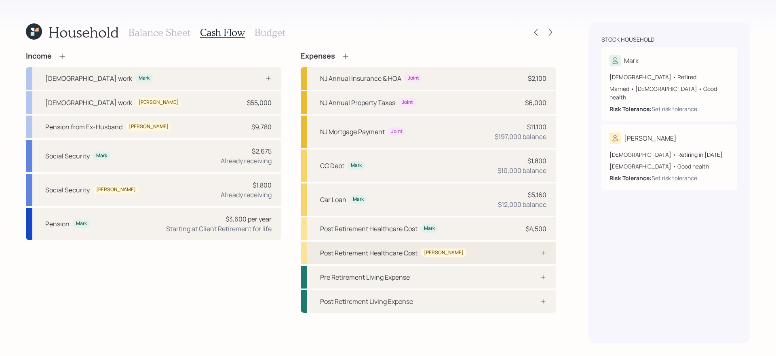
click at [487, 254] on div "Post Retirement Healthcare Cost [PERSON_NAME]" at bounding box center [429, 253] width 256 height 23
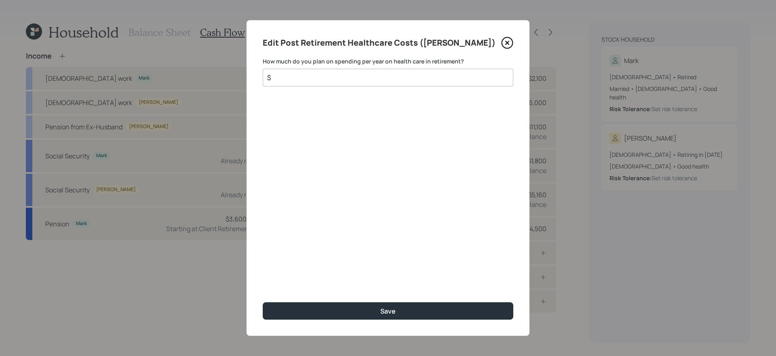
click at [435, 70] on div "$" at bounding box center [388, 78] width 251 height 18
click at [432, 85] on div "$" at bounding box center [388, 78] width 251 height 18
click at [428, 81] on input "$" at bounding box center [384, 78] width 237 height 10
type input "$ 3,000"
click at [263, 300] on button "Save" at bounding box center [388, 310] width 251 height 17
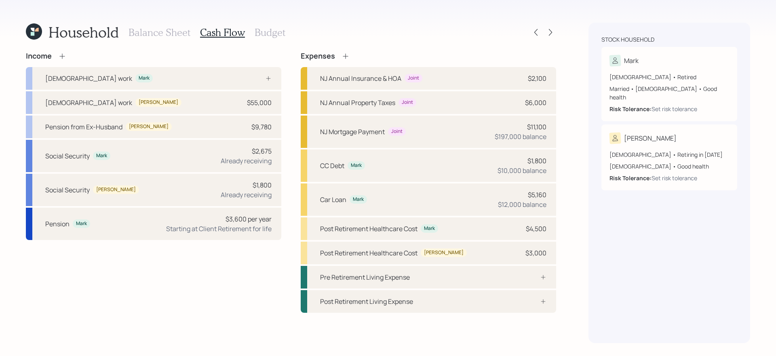
click at [425, 300] on div "Income [DEMOGRAPHIC_DATA] work Mark [DEMOGRAPHIC_DATA] work [PERSON_NAME] $55,0…" at bounding box center [291, 198] width 531 height 292
click at [277, 33] on h3 "Budget" at bounding box center [270, 33] width 31 height 12
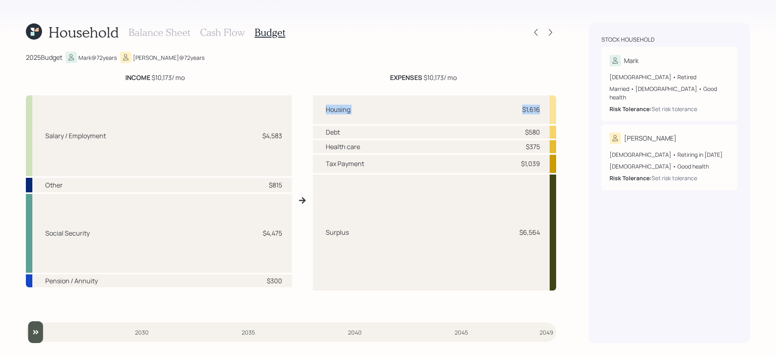
drag, startPoint x: 321, startPoint y: 110, endPoint x: 543, endPoint y: 114, distance: 222.1
click at [543, 114] on div "Housing $1,616" at bounding box center [435, 109] width 244 height 29
click at [512, 133] on div "Debt $580" at bounding box center [435, 132] width 244 height 13
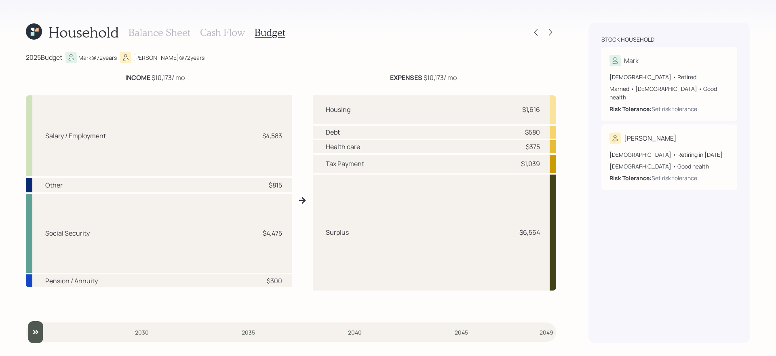
click at [534, 147] on div "$375" at bounding box center [533, 147] width 14 height 10
click at [534, 162] on div "$1,039" at bounding box center [530, 164] width 19 height 10
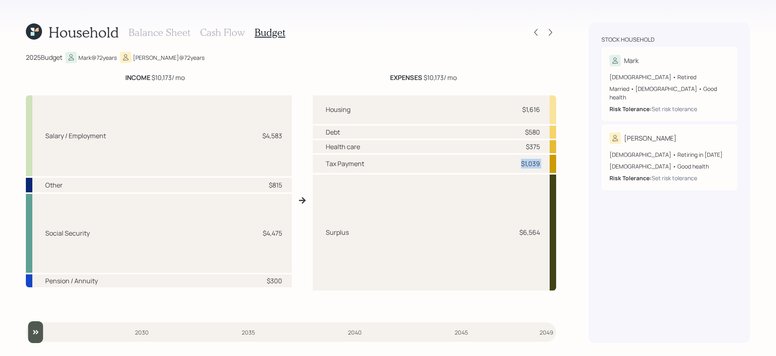
click at [534, 162] on div "$1,039" at bounding box center [530, 164] width 19 height 10
click at [501, 237] on div "Surplus $6,564" at bounding box center [435, 233] width 244 height 116
drag, startPoint x: 541, startPoint y: 237, endPoint x: 481, endPoint y: 229, distance: 60.7
click at [481, 229] on div "Surplus $6,564" at bounding box center [435, 233] width 244 height 116
click at [471, 300] on div "Housing $1,616 Debt $580 Health care $375 Tax Payment $1,039 Surplus $6,564" at bounding box center [435, 203] width 244 height 216
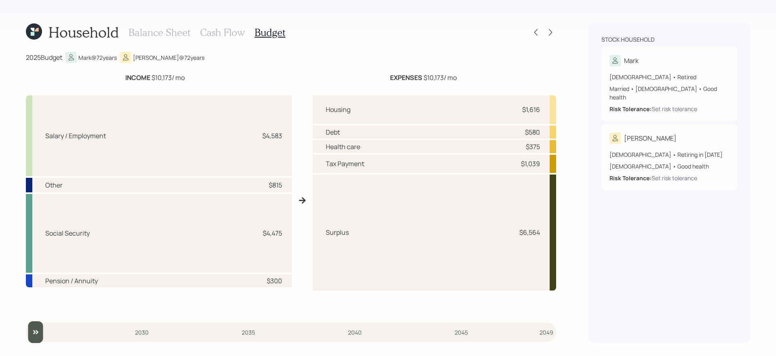
click at [471, 300] on div "Housing $1,616 Debt $580 Health care $375 Tax Payment $1,039 Surplus $6,564" at bounding box center [435, 203] width 244 height 216
click at [225, 32] on h3 "Cash Flow" at bounding box center [222, 33] width 45 height 12
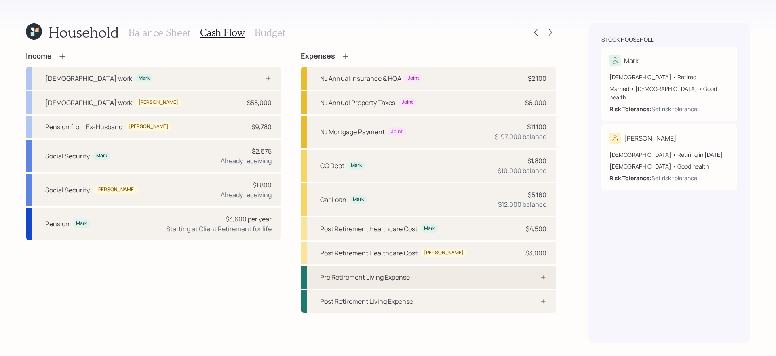
click at [497, 284] on div "Pre Retirement Living Expense" at bounding box center [429, 277] width 256 height 23
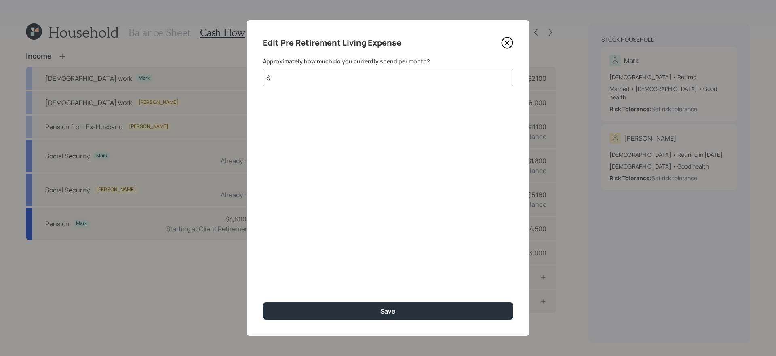
click at [388, 76] on input "$" at bounding box center [388, 78] width 251 height 18
type input "$ 6,400"
click at [263, 300] on button "Save" at bounding box center [388, 310] width 251 height 17
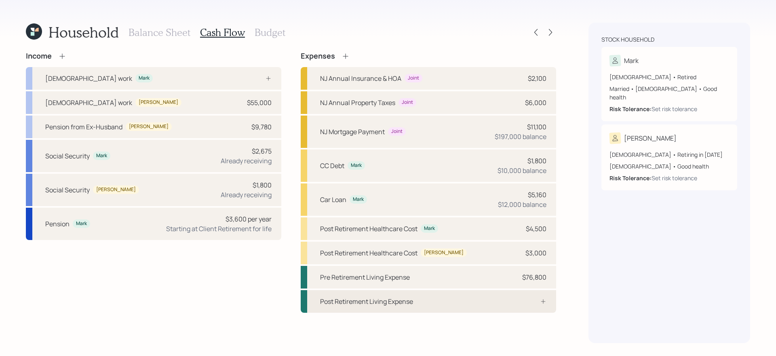
click at [524, 300] on div at bounding box center [534, 301] width 24 height 6
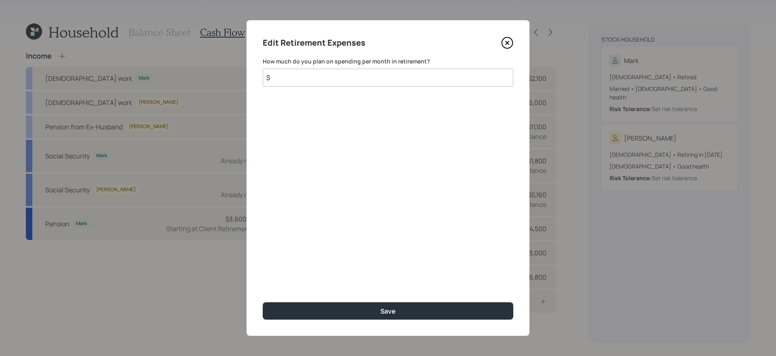
click at [374, 80] on input "$" at bounding box center [388, 78] width 251 height 18
type input "$ 6,400"
click at [263, 300] on button "Save" at bounding box center [388, 310] width 251 height 17
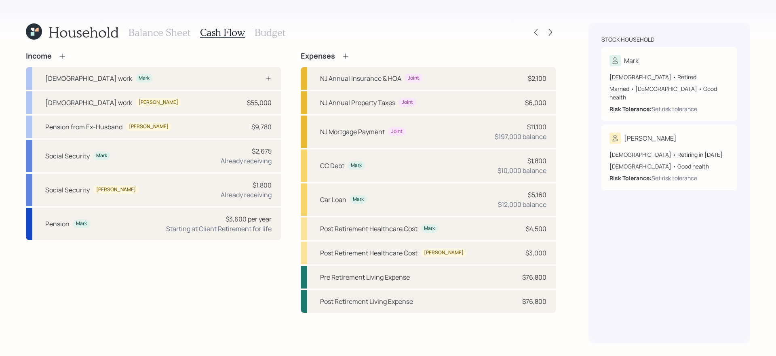
click at [345, 57] on icon at bounding box center [346, 56] width 8 height 8
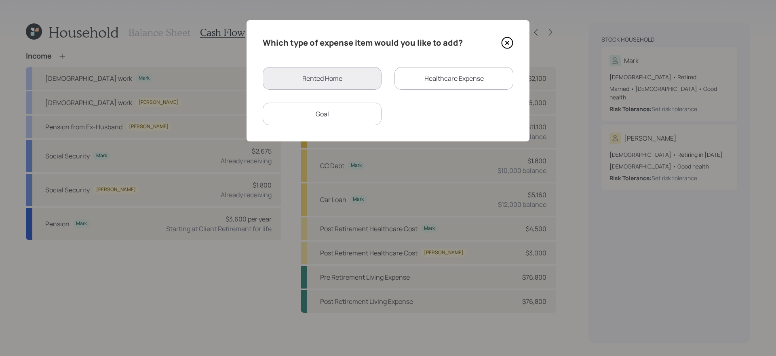
click at [339, 120] on div "Goal" at bounding box center [322, 114] width 119 height 23
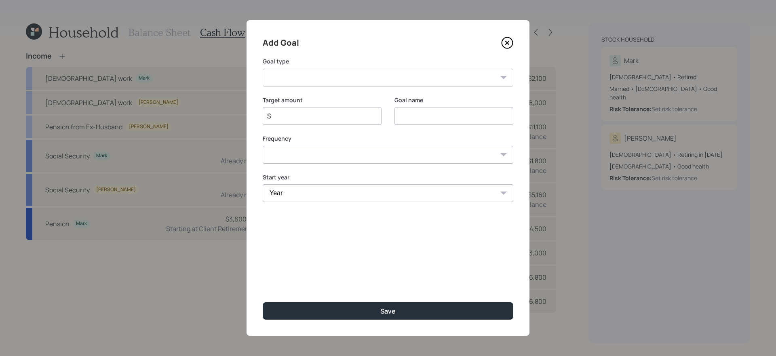
click at [370, 72] on select "Create an emergency fund Donate to charity Purchase a home Make a purchase Supp…" at bounding box center [388, 78] width 251 height 18
select select "vacation"
click at [263, 69] on select "Create an emergency fund Donate to charity Purchase a home Make a purchase Supp…" at bounding box center [388, 78] width 251 height 18
type input "Plan for travel"
click at [359, 120] on input "$" at bounding box center [318, 116] width 105 height 10
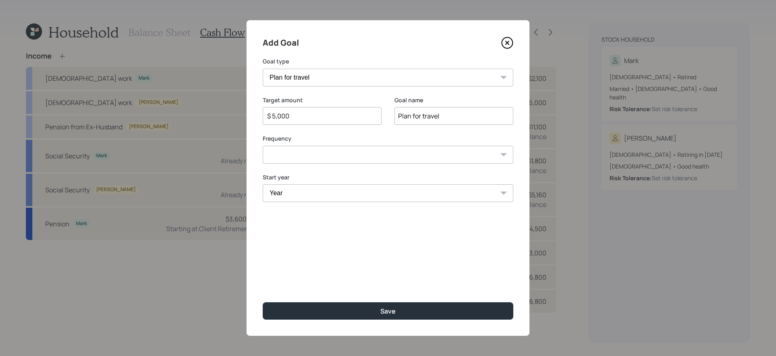
type input "$ 5,000"
click at [303, 162] on select "One time Every 1 year Every 2 years Every 3 years Every 4 years Every 5 years E…" at bounding box center [388, 155] width 251 height 18
select select "2"
click at [263, 146] on select "One time Every 1 year Every 2 years Every 3 years Every 4 years Every 5 years E…" at bounding box center [388, 155] width 251 height 18
click at [327, 195] on select "Year [DATE] 2026 2027 2028 2029 2030 2031 2032 2033 2034 2035 2036 2037 2038 20…" at bounding box center [322, 193] width 119 height 18
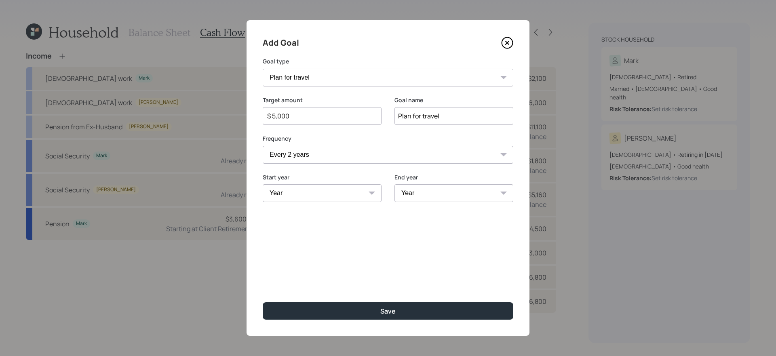
select select "2026"
click at [263, 184] on select "Year [DATE] 2026 2027 2028 2029 2030 2031 2032 2033 2034 2035 2036 2037 2038 20…" at bounding box center [322, 193] width 119 height 18
click at [425, 189] on select "Year [DATE] 2027 2028 2029 2030 2031 2032 2033 2034 2035 2036 2037 2038 2039 20…" at bounding box center [454, 193] width 119 height 18
select select "2035"
click at [395, 184] on select "Year [DATE] 2027 2028 2029 2030 2031 2032 2033 2034 2035 2036 2037 2038 2039 20…" at bounding box center [454, 193] width 119 height 18
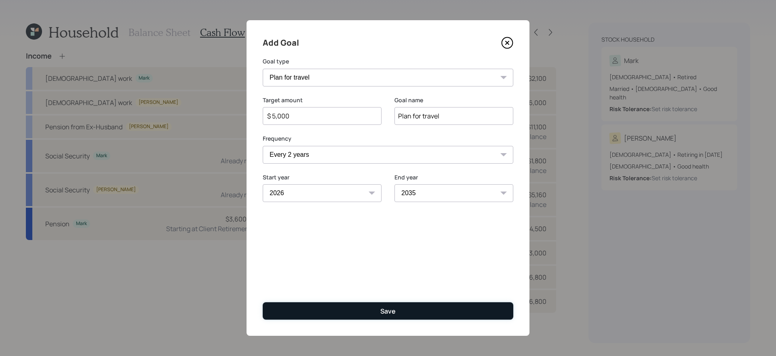
click at [410, 300] on button "Save" at bounding box center [388, 310] width 251 height 17
type input "$"
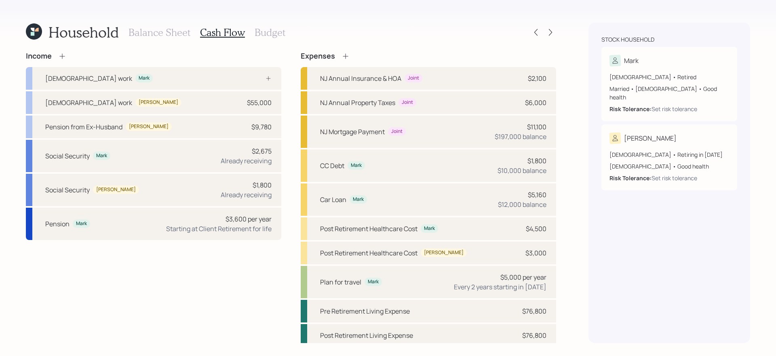
click at [282, 283] on div "Income [DEMOGRAPHIC_DATA] work Mark [DEMOGRAPHIC_DATA] work [PERSON_NAME] $55,0…" at bounding box center [291, 199] width 531 height 295
click at [549, 31] on icon at bounding box center [551, 32] width 8 height 8
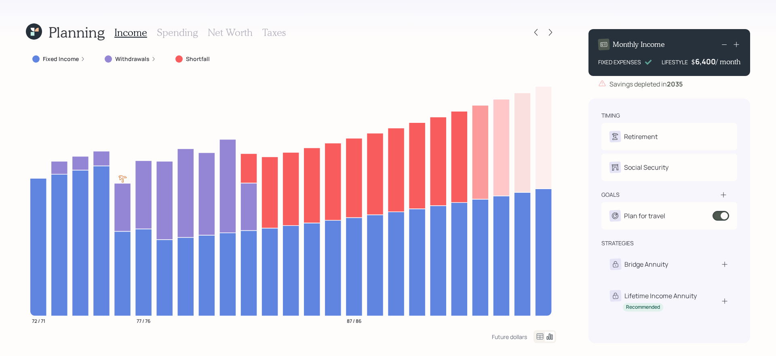
click at [74, 60] on label "Fixed Income" at bounding box center [61, 59] width 36 height 8
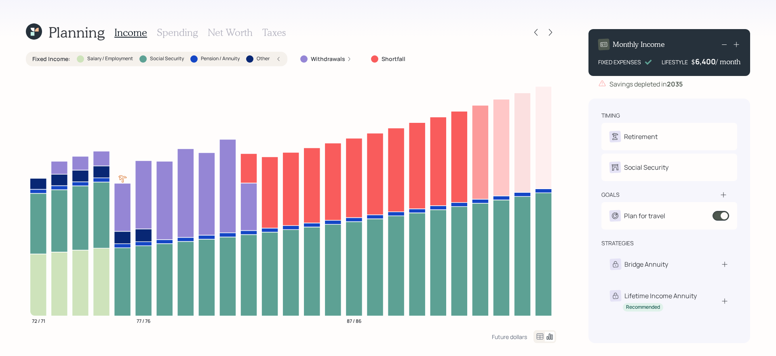
click at [74, 60] on div "Fixed Income : Salary / Employment Social Security Pension / Annuity Other" at bounding box center [156, 59] width 249 height 8
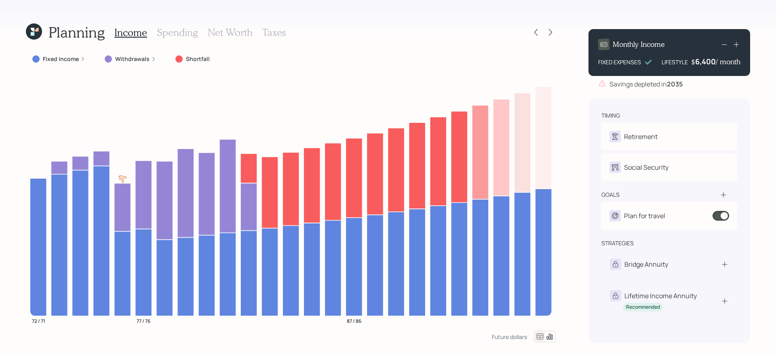
click at [134, 57] on label "Withdrawals" at bounding box center [132, 59] width 34 height 8
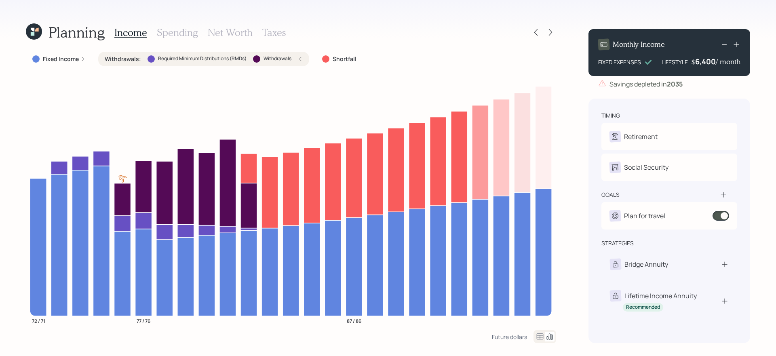
click at [134, 57] on label "Withdrawals :" at bounding box center [123, 59] width 36 height 8
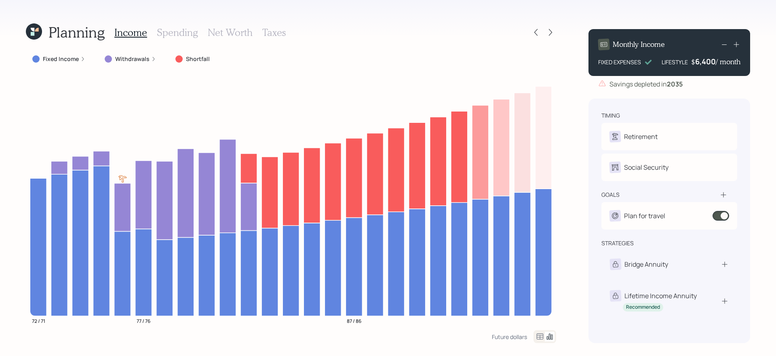
click at [39, 31] on icon at bounding box center [34, 31] width 16 height 16
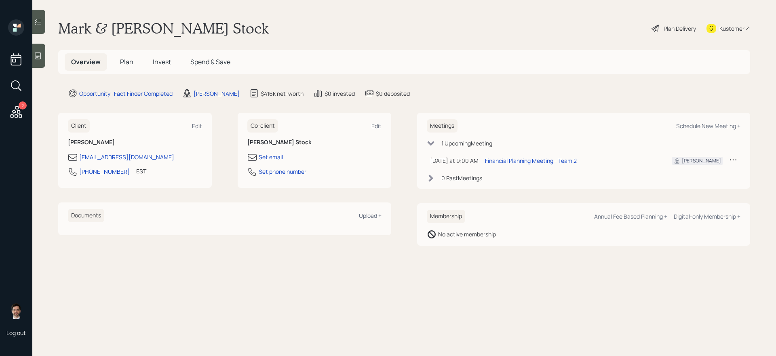
click at [125, 59] on span "Plan" at bounding box center [126, 61] width 13 height 9
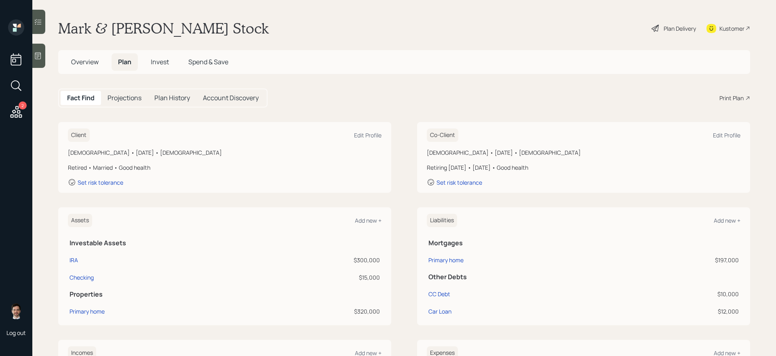
click at [594, 23] on div "Plan Delivery" at bounding box center [674, 28] width 46 height 18
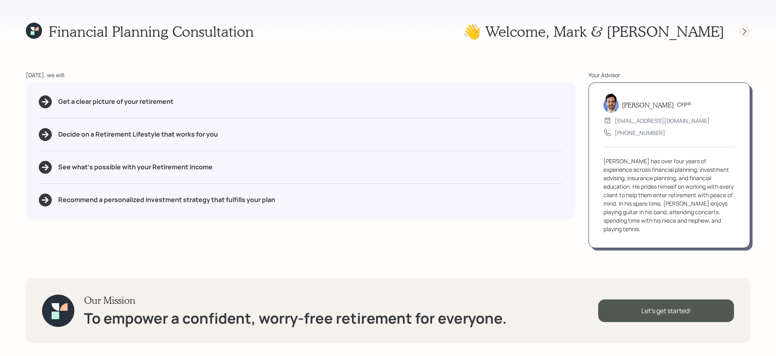
click at [594, 26] on div at bounding box center [744, 31] width 11 height 11
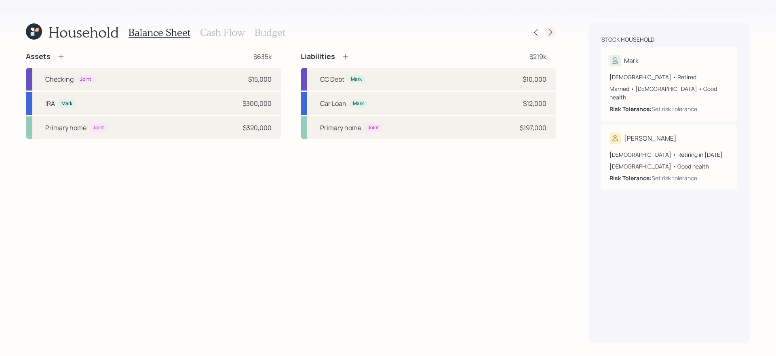
click at [553, 35] on icon at bounding box center [551, 32] width 8 height 8
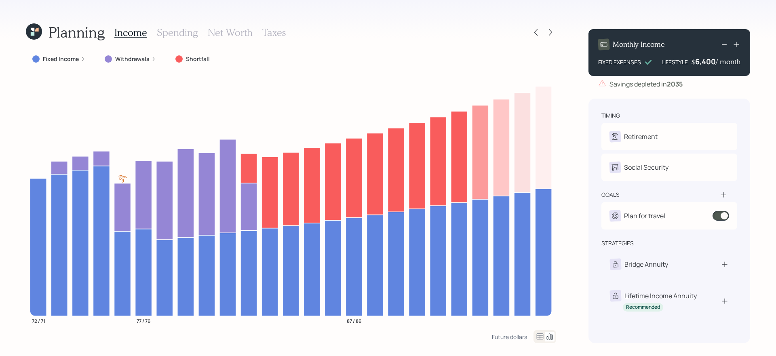
click at [29, 30] on icon at bounding box center [34, 31] width 16 height 16
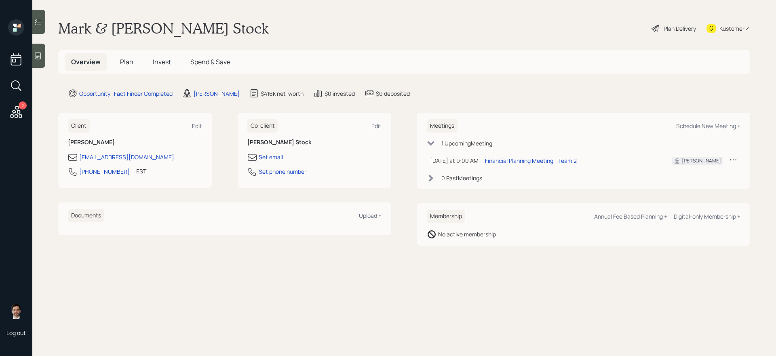
click at [125, 62] on span "Plan" at bounding box center [126, 61] width 13 height 9
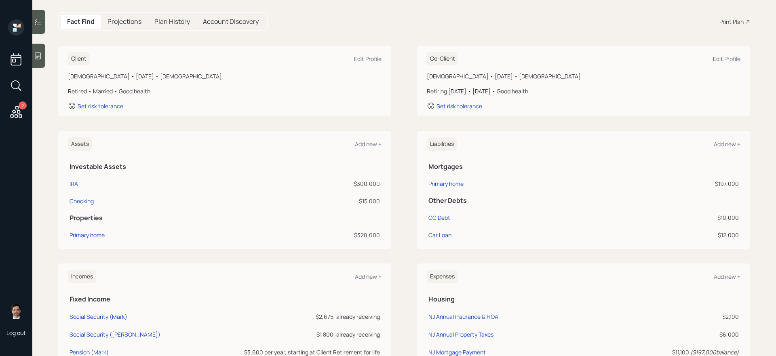
scroll to position [74, 0]
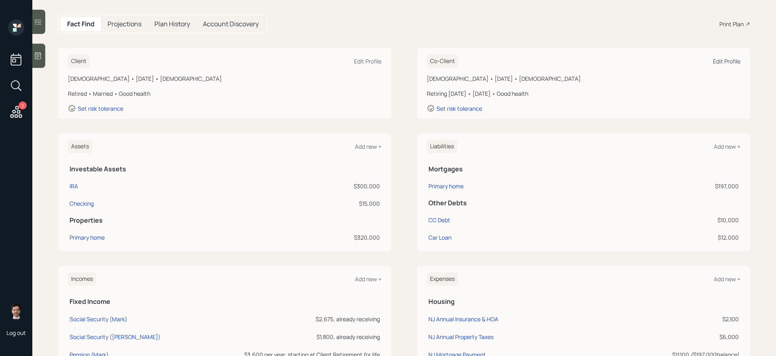
click at [594, 64] on div "Edit Profile" at bounding box center [726, 61] width 27 height 8
select select "[DEMOGRAPHIC_DATA]"
select select "good"
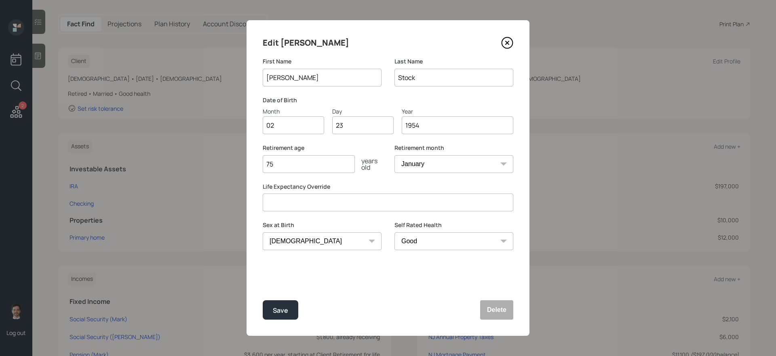
click at [306, 166] on input "75" at bounding box center [309, 164] width 92 height 18
type input "78"
click at [263, 300] on button "Save" at bounding box center [281, 309] width 36 height 19
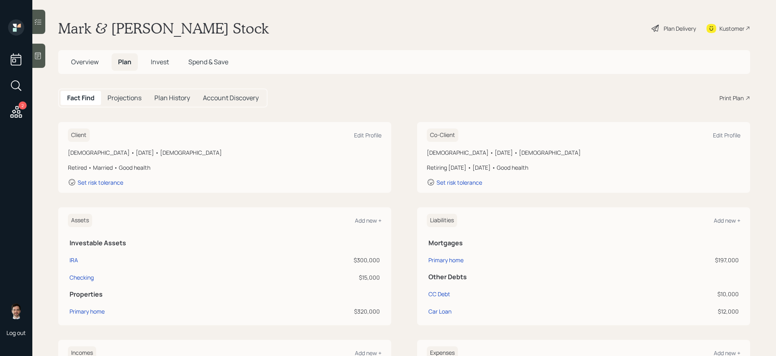
click at [594, 28] on div "Plan Delivery" at bounding box center [680, 28] width 32 height 8
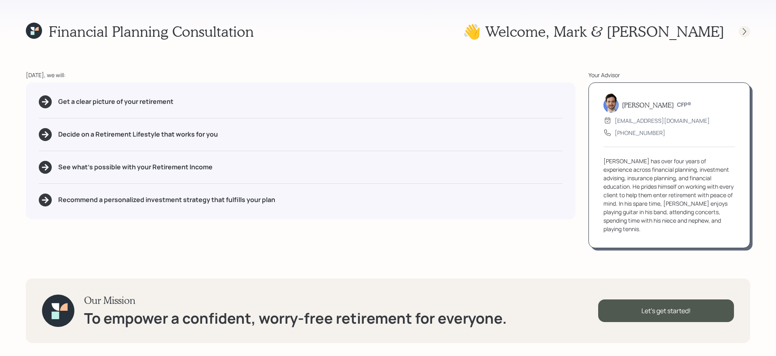
click at [594, 30] on icon at bounding box center [745, 31] width 8 height 8
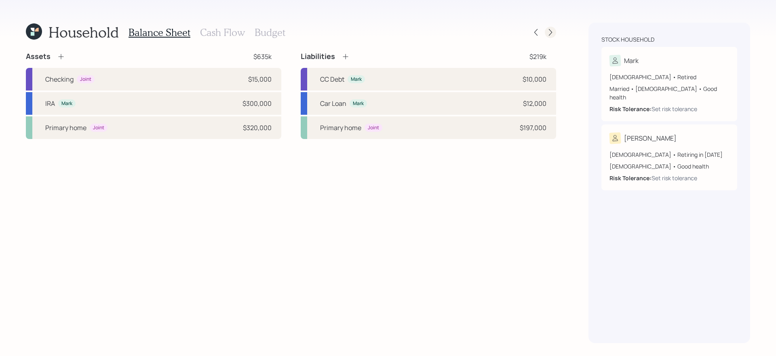
click at [549, 30] on icon at bounding box center [550, 32] width 3 height 7
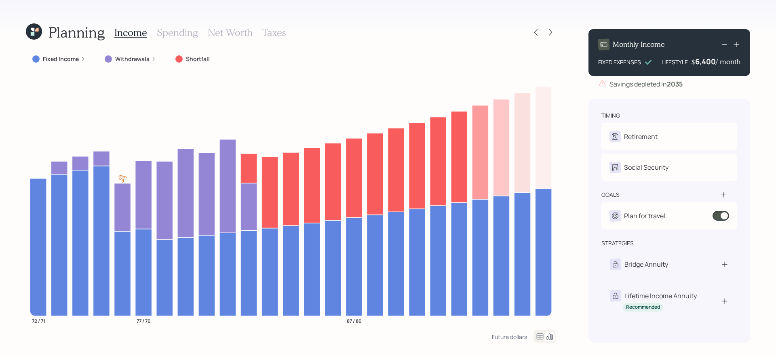
click at [549, 30] on icon at bounding box center [550, 32] width 3 height 7
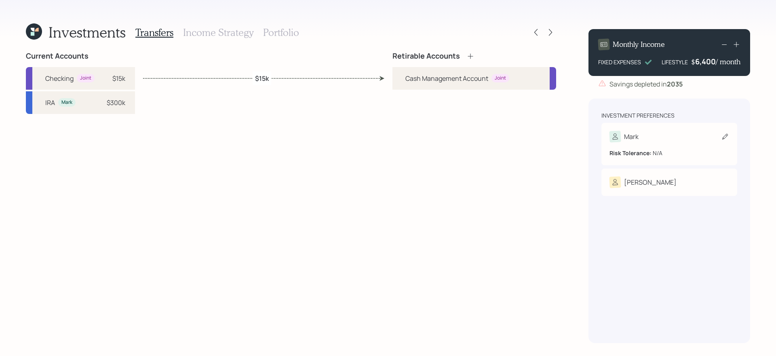
click at [594, 136] on div "Mark" at bounding box center [670, 136] width 120 height 11
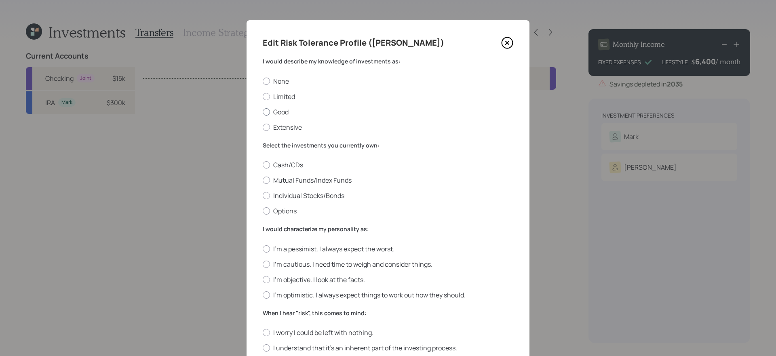
click at [280, 111] on label "Good" at bounding box center [388, 112] width 251 height 9
click at [263, 112] on input "Good" at bounding box center [262, 112] width 0 height 0
radio input "true"
click at [300, 196] on label "Individual Stocks/Bonds" at bounding box center [388, 195] width 251 height 9
click at [263, 196] on input "Individual Stocks/Bonds" at bounding box center [262, 196] width 0 height 0
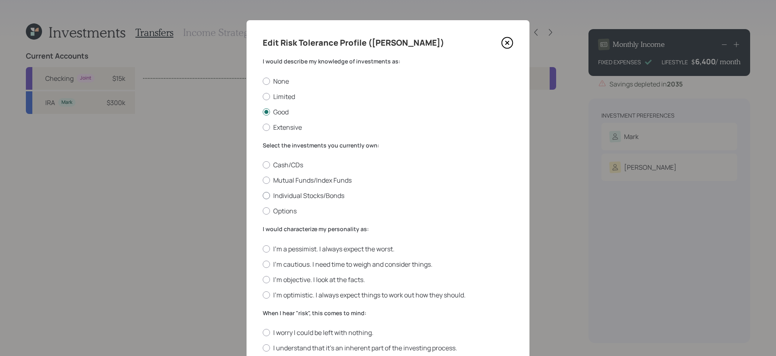
radio input "true"
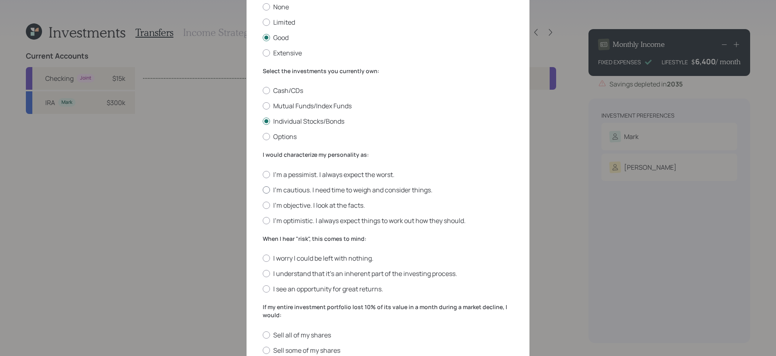
scroll to position [75, 0]
click at [323, 190] on label "I'm cautious. I need time to weigh and consider things." at bounding box center [388, 189] width 251 height 9
click at [263, 190] on input "I'm cautious. I need time to weigh and consider things." at bounding box center [262, 189] width 0 height 0
radio input "true"
click at [334, 276] on label "I understand that it’s an inherent part of the investing process." at bounding box center [388, 273] width 251 height 9
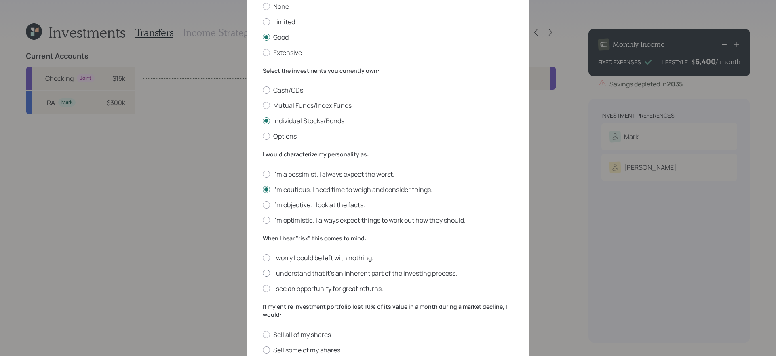
click at [263, 274] on input "I understand that it’s an inherent part of the investing process." at bounding box center [262, 273] width 0 height 0
radio input "true"
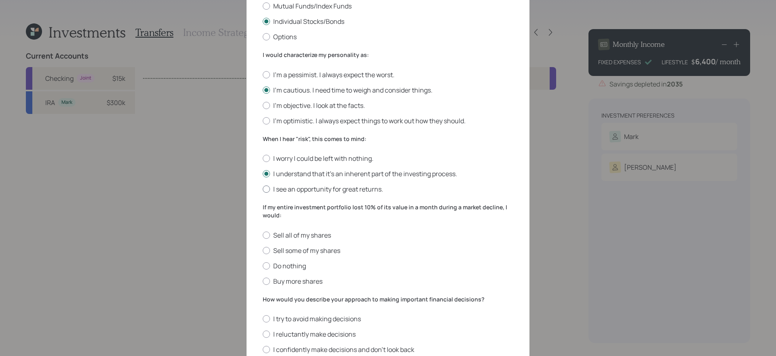
scroll to position [176, 0]
click at [282, 264] on label "Do nothing" at bounding box center [388, 264] width 251 height 9
click at [263, 264] on input "Do nothing" at bounding box center [262, 264] width 0 height 0
radio input "true"
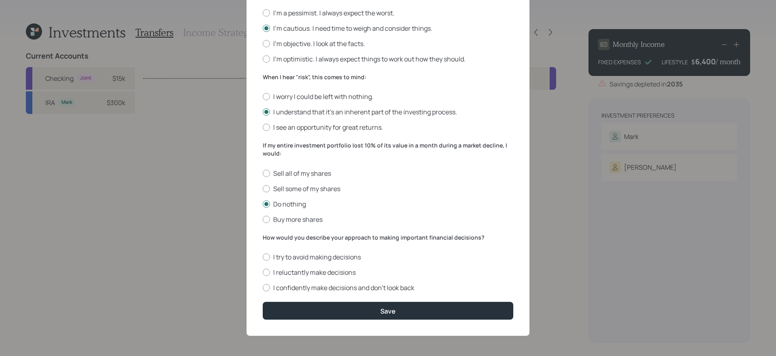
scroll to position [236, 0]
click at [324, 288] on label "I confidently make decisions and don’t look back" at bounding box center [388, 288] width 251 height 9
click at [263, 288] on input "I confidently make decisions and don’t look back" at bounding box center [262, 288] width 0 height 0
radio input "true"
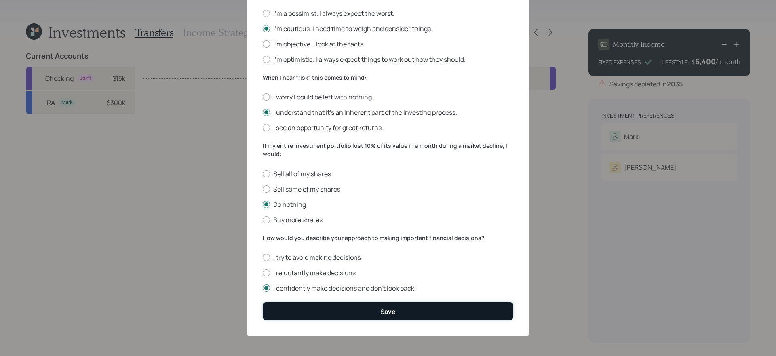
click at [323, 300] on button "Save" at bounding box center [388, 310] width 251 height 17
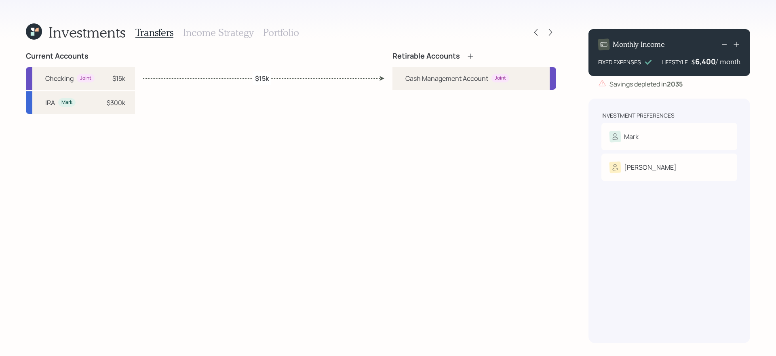
click at [472, 55] on icon at bounding box center [471, 56] width 8 height 8
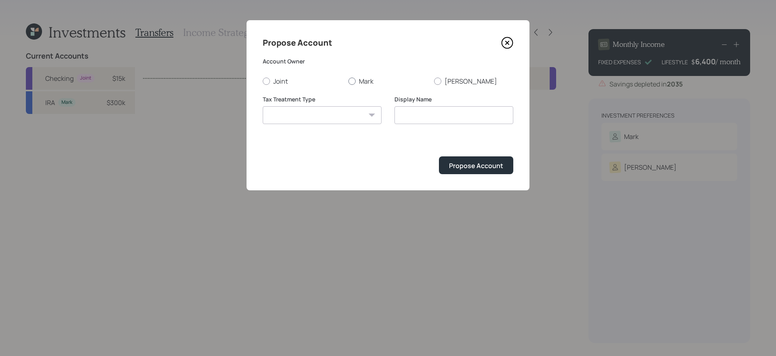
click at [366, 80] on label "Mark" at bounding box center [388, 81] width 79 height 9
click at [349, 81] on input "Mark" at bounding box center [348, 81] width 0 height 0
radio input "true"
click at [336, 113] on select "[PERSON_NAME] Taxable Traditional" at bounding box center [322, 115] width 119 height 18
select select "traditional"
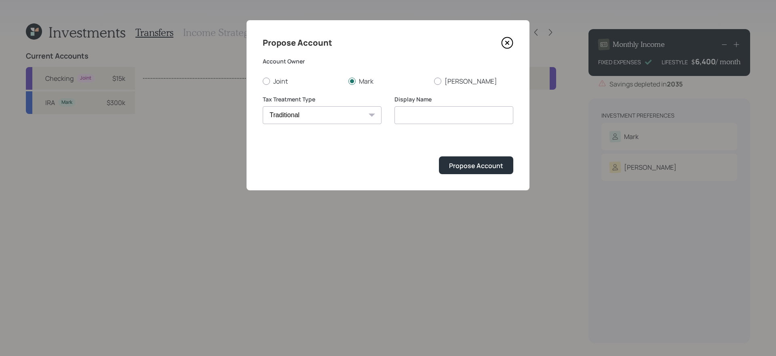
click at [263, 106] on select "[PERSON_NAME] Taxable Traditional" at bounding box center [322, 115] width 119 height 18
type input "Traditional"
click at [467, 159] on button "Propose Account" at bounding box center [476, 164] width 74 height 17
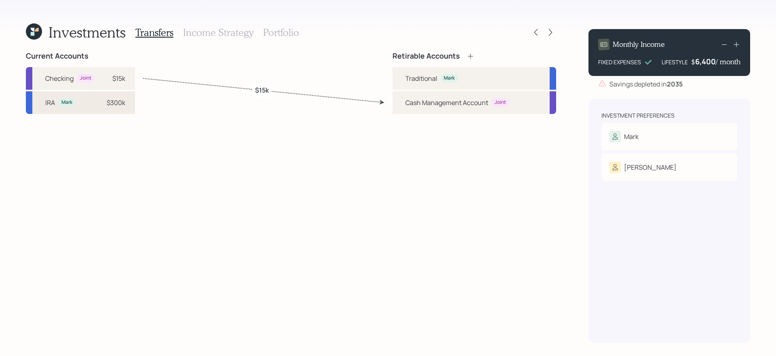
click at [91, 108] on div "[PERSON_NAME] [PERSON_NAME] $300k" at bounding box center [80, 102] width 109 height 23
click at [428, 87] on div "Traditional Mark" at bounding box center [475, 78] width 164 height 23
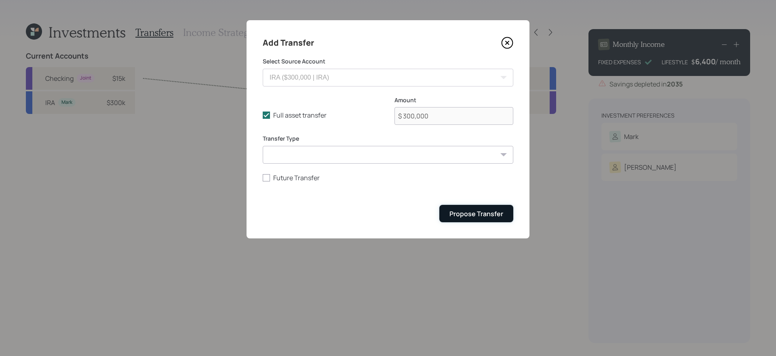
click at [493, 215] on div "Propose Transfer" at bounding box center [477, 213] width 54 height 9
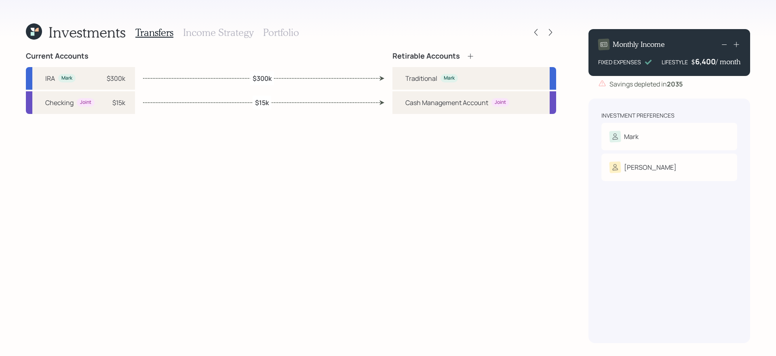
click at [207, 28] on h3 "Income Strategy" at bounding box center [218, 33] width 70 height 12
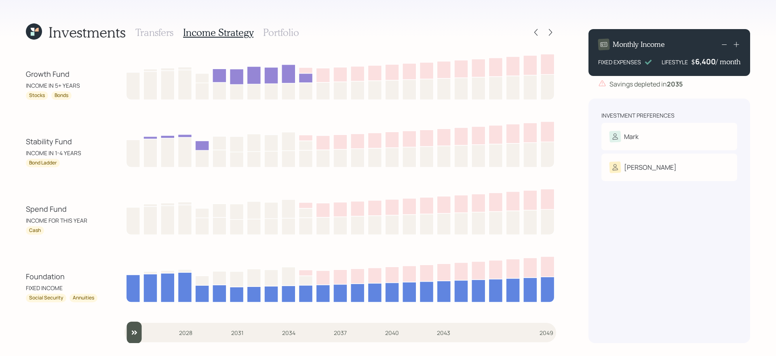
click at [277, 29] on h3 "Portfolio" at bounding box center [281, 33] width 36 height 12
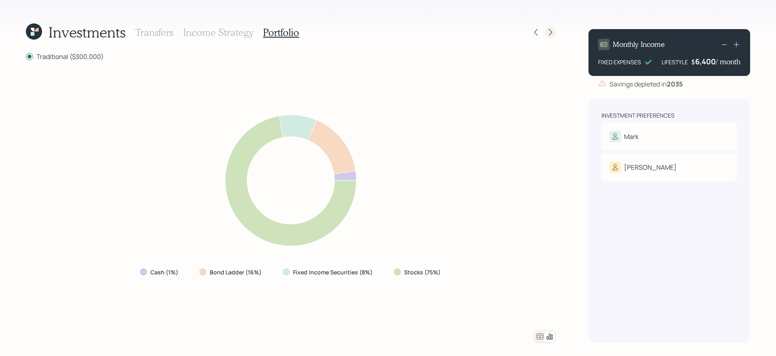
click at [550, 34] on icon at bounding box center [551, 32] width 8 height 8
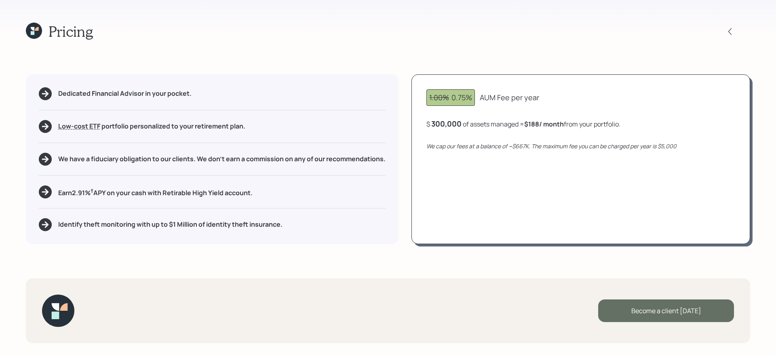
click at [594, 300] on div "Become a client [DATE]" at bounding box center [666, 311] width 136 height 23
click at [594, 300] on div "Go to Altruist" at bounding box center [666, 311] width 136 height 23
